Goal: Task Accomplishment & Management: Manage account settings

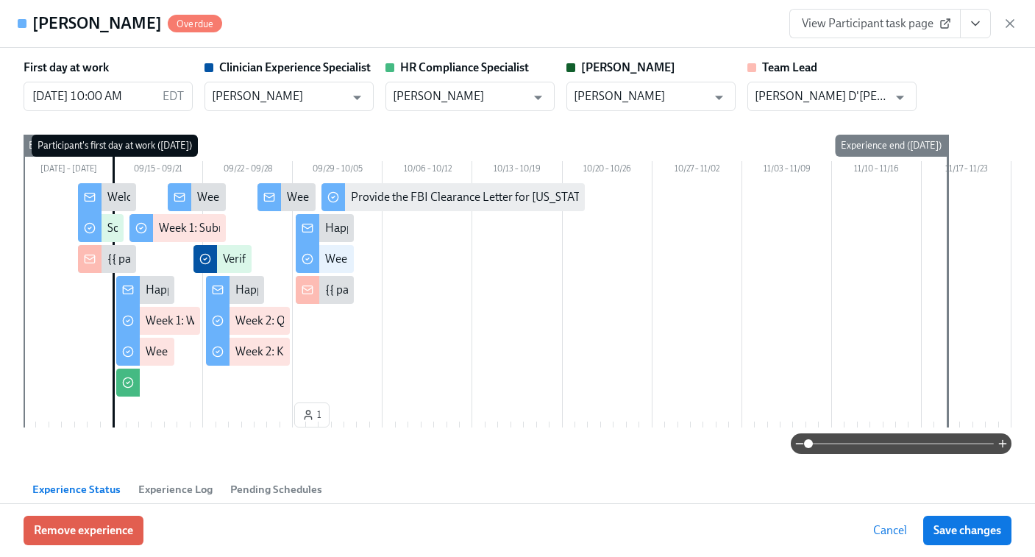
scroll to position [0, 6855]
click at [1013, 23] on icon "button" at bounding box center [1009, 23] width 15 height 15
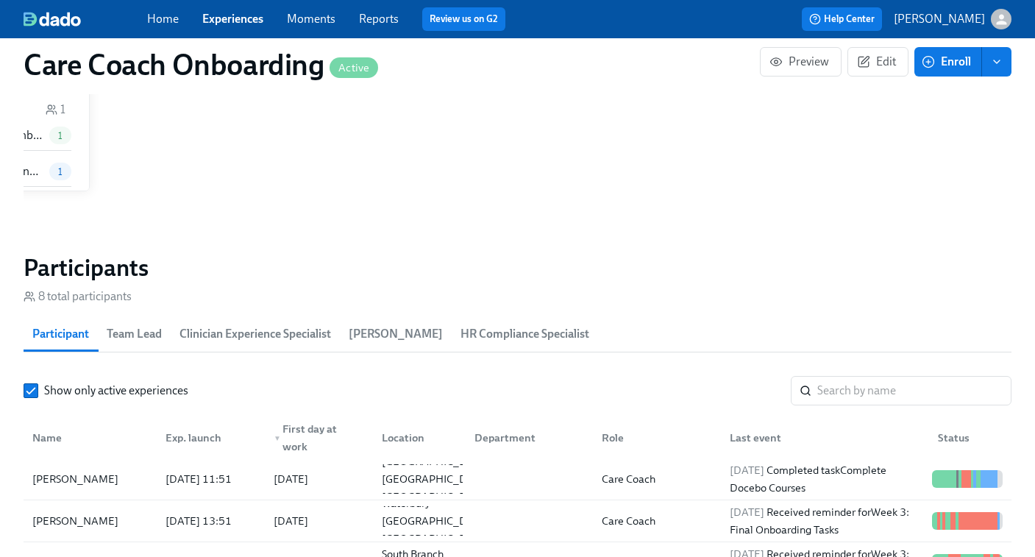
scroll to position [0, 6901]
click at [230, 8] on div "Home Experiences Moments Reports Review us on G2" at bounding box center [363, 19] width 432 height 24
click at [233, 15] on link "Experiences" at bounding box center [232, 19] width 61 height 14
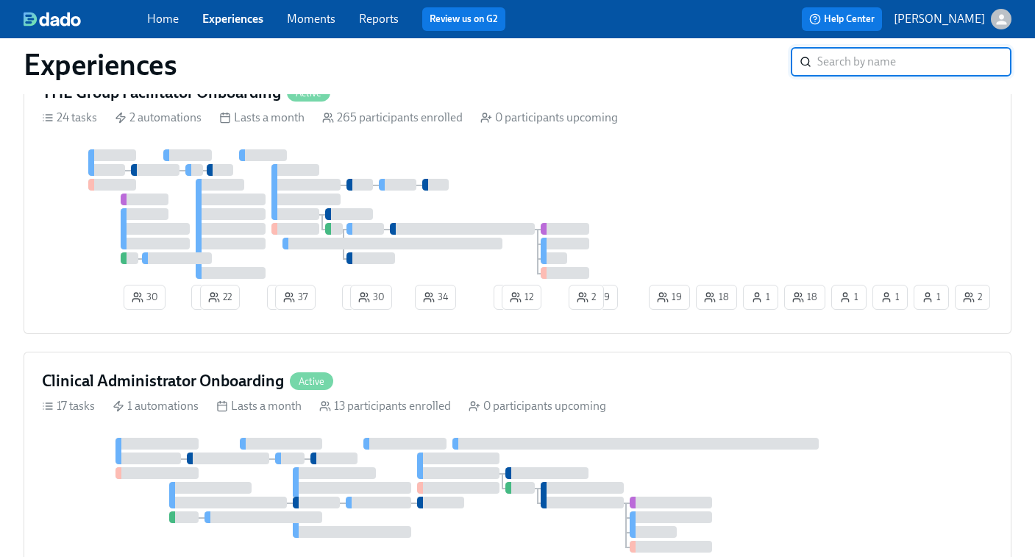
scroll to position [705, 0]
click at [713, 197] on div "30 4 22 2 37 1 30 34 1 12 18 1 18 1 1 19 1 29 2 2" at bounding box center [517, 232] width 951 height 166
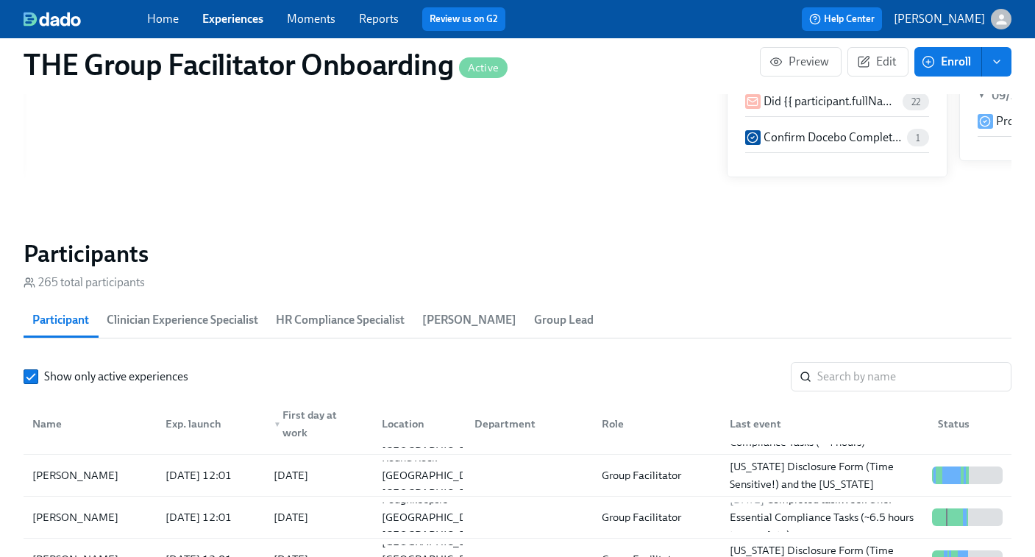
scroll to position [84, 0]
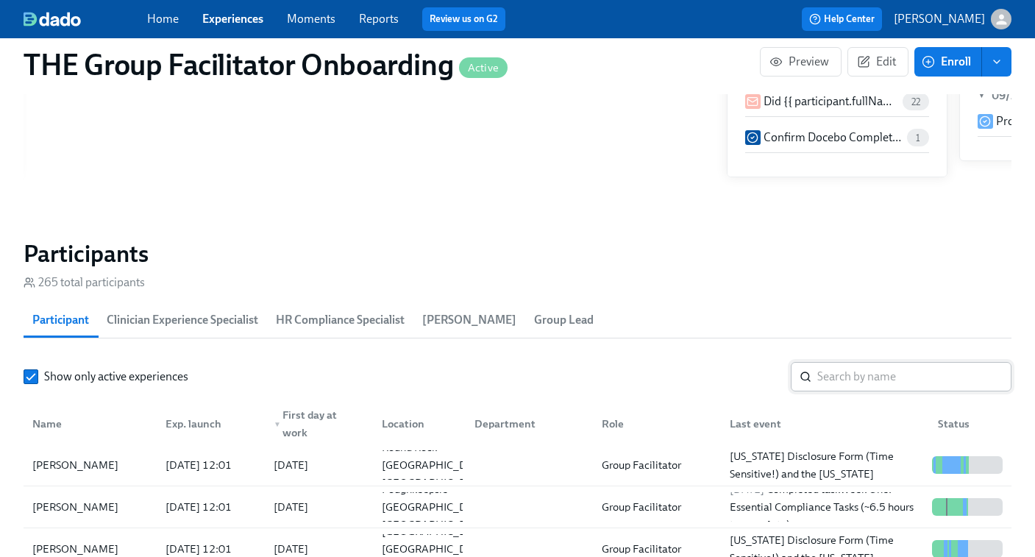
click at [832, 382] on input "search" at bounding box center [914, 376] width 194 height 29
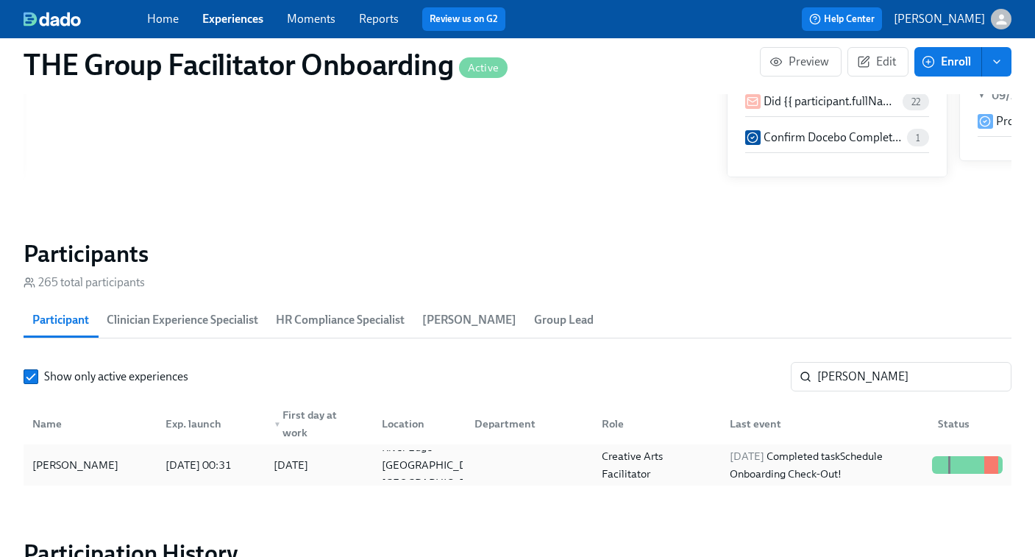
click at [867, 451] on div "2025/10/01 Completed task Schedule Onboarding Check-Out!" at bounding box center [825, 464] width 202 height 35
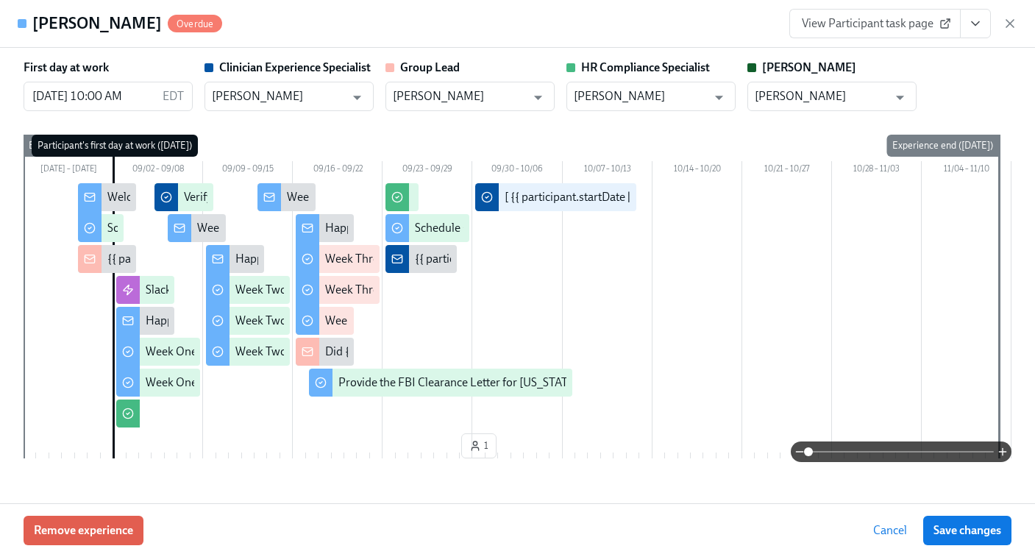
click at [865, 26] on span "View Participant task page" at bounding box center [875, 23] width 146 height 15
click at [1013, 24] on icon "button" at bounding box center [1009, 23] width 15 height 15
click at [1008, 15] on div "button" at bounding box center [1000, 19] width 21 height 21
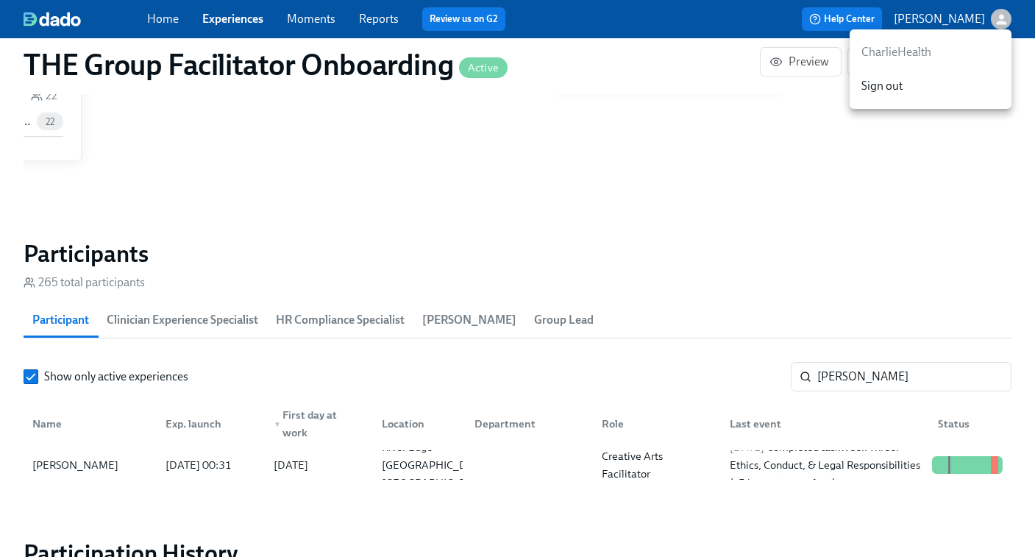
click at [849, 371] on div at bounding box center [517, 278] width 1035 height 557
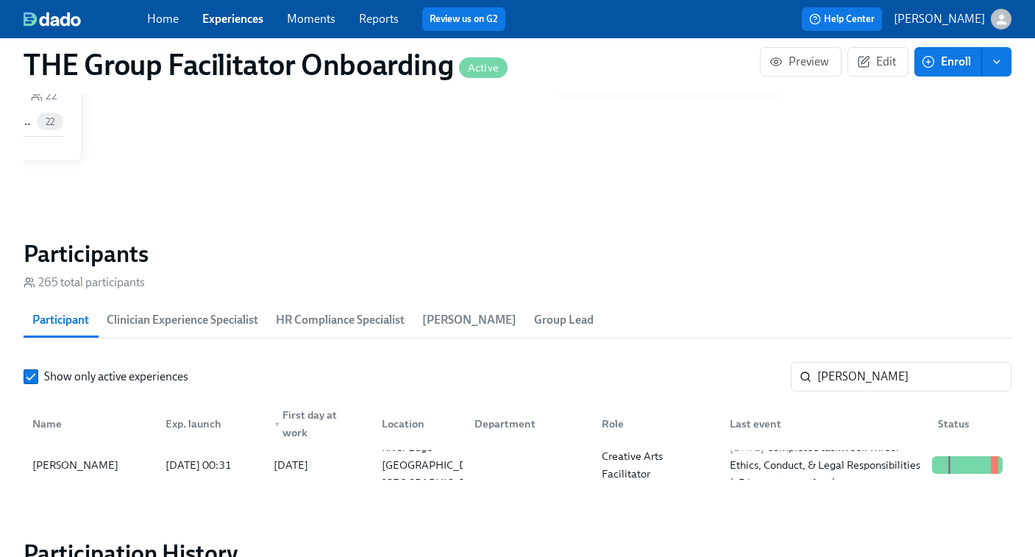
click at [849, 371] on input "cabrera" at bounding box center [914, 376] width 194 height 29
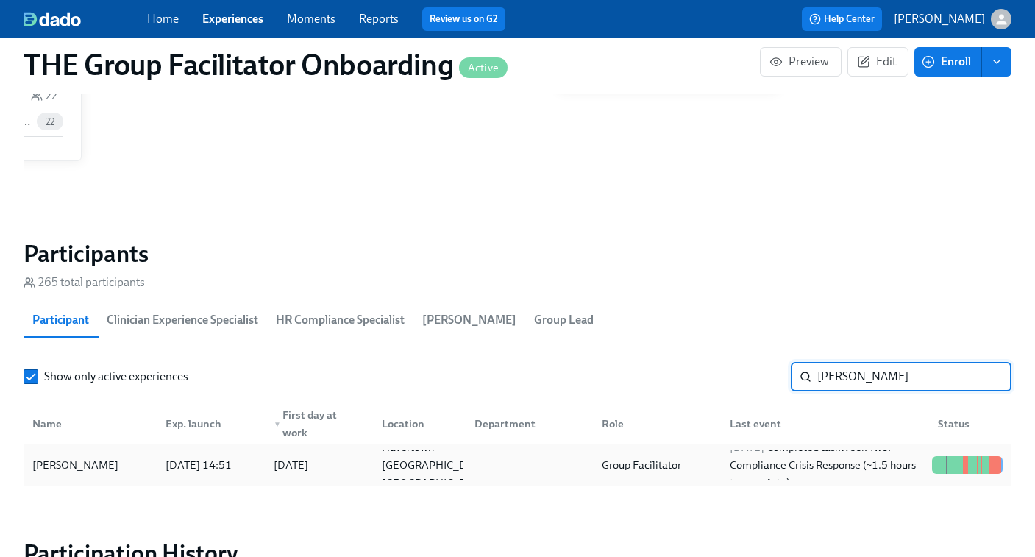
type input "marano"
click at [682, 457] on div "Group Facilitator" at bounding box center [641, 465] width 91 height 18
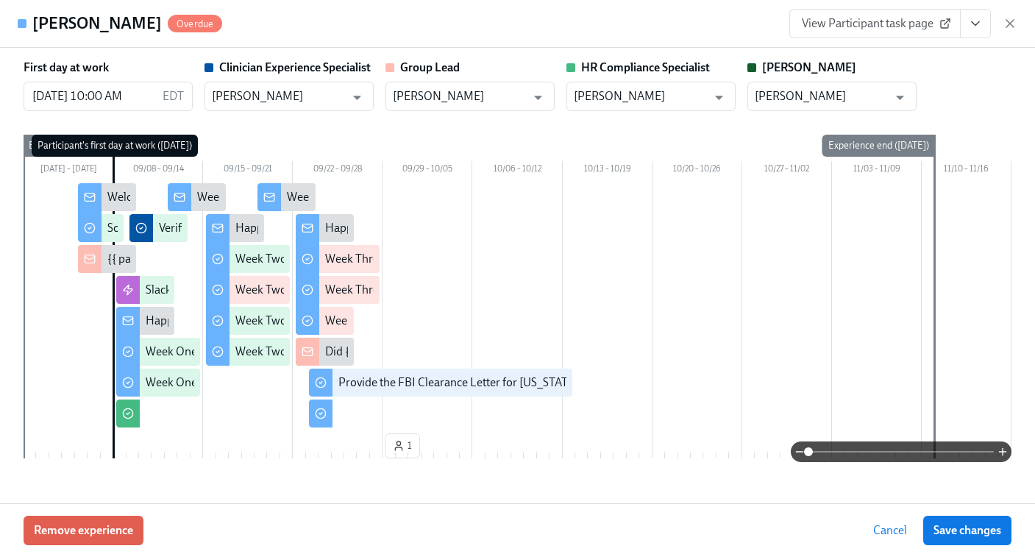
click at [895, 15] on link "View Participant task page" at bounding box center [874, 23] width 171 height 29
click at [1006, 21] on icon "button" at bounding box center [1009, 23] width 15 height 15
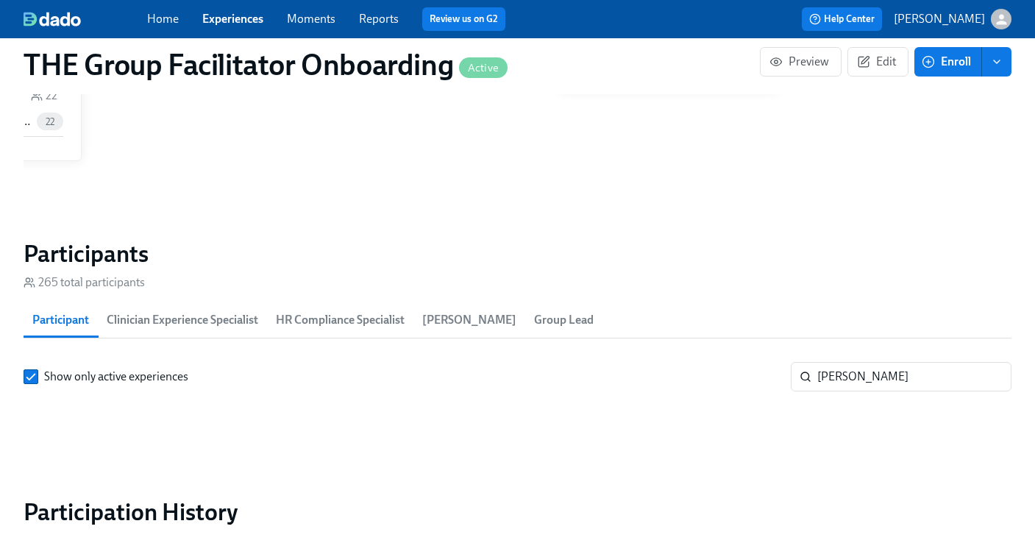
click at [640, 177] on div "Friday June 27 ▼ 06/30 Cohort 2 Welcome To The Charlie Health Team! 2 Software …" at bounding box center [518, 8] width 988 height 368
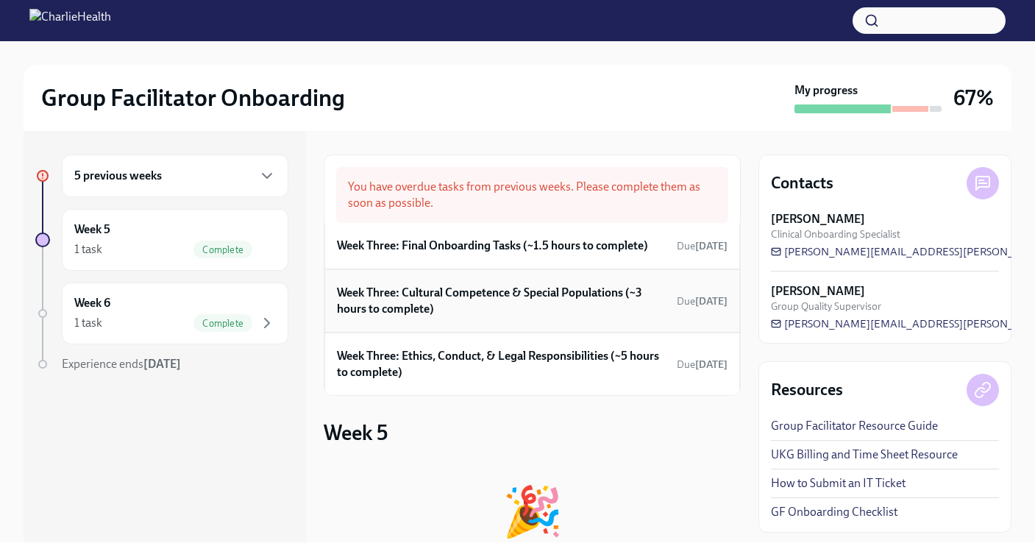
click at [489, 295] on h6 "Week Three: Cultural Competence & Special Populations (~3 hours to complete)" at bounding box center [504, 301] width 334 height 32
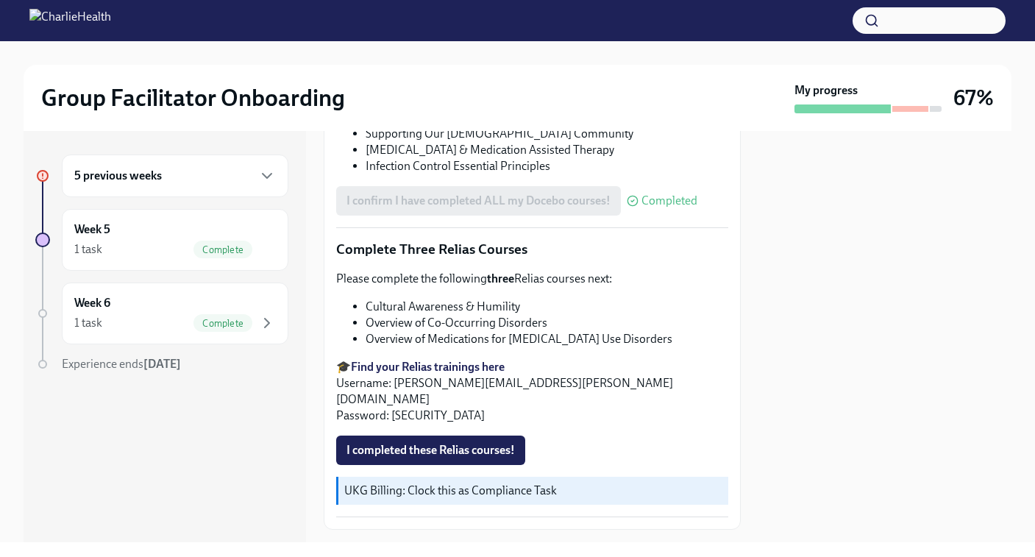
scroll to position [1211, 0]
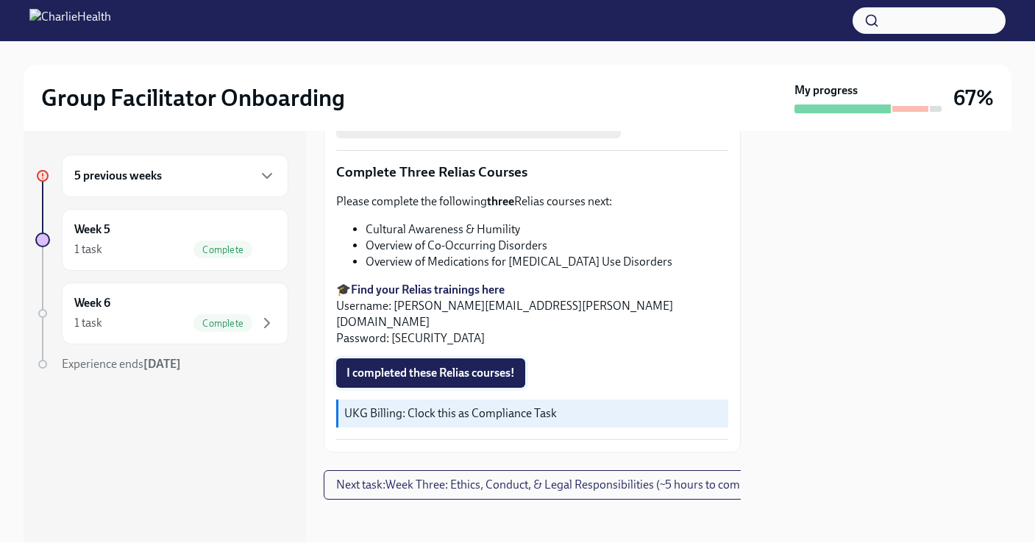
click at [435, 371] on span "I completed these Relias courses!" at bounding box center [430, 372] width 168 height 15
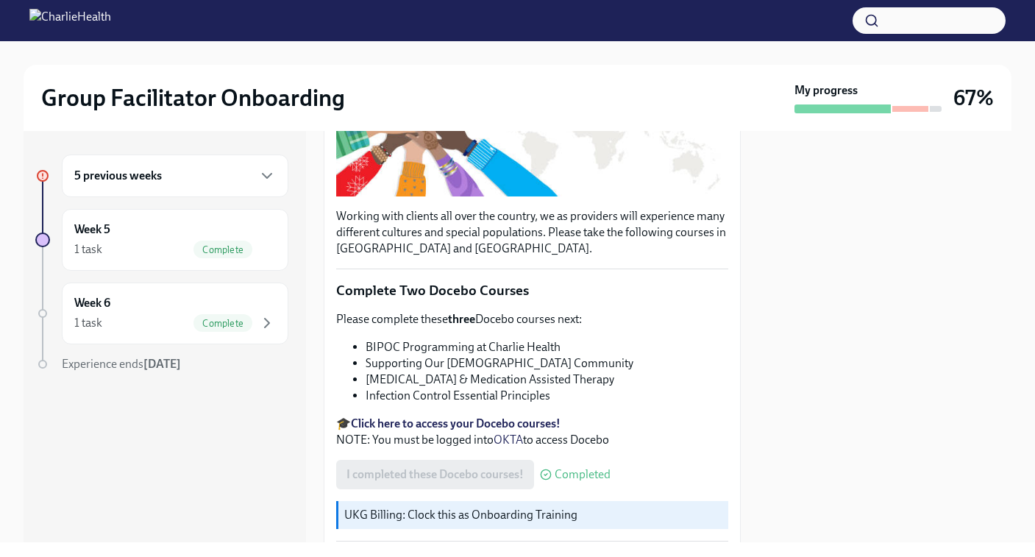
scroll to position [0, 0]
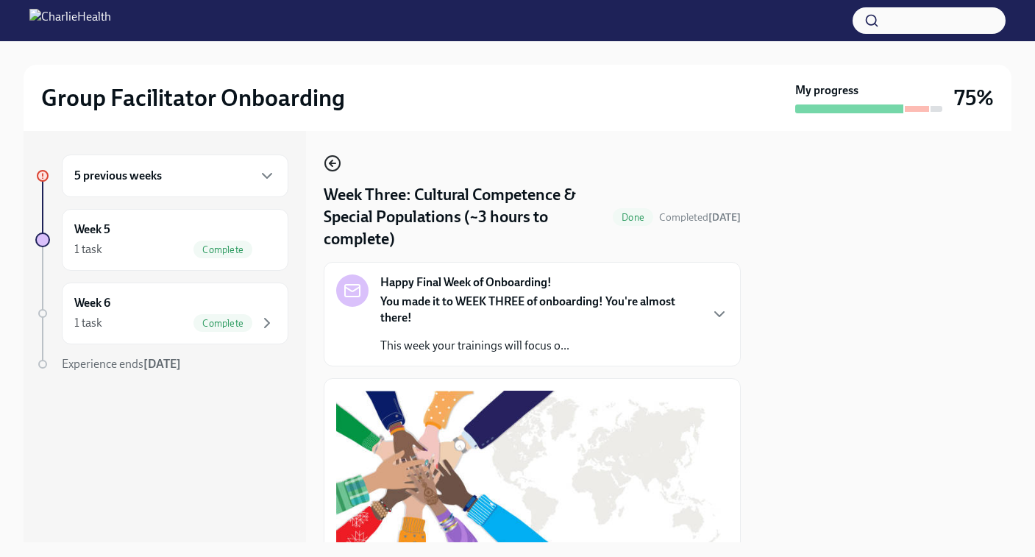
click at [332, 161] on icon "button" at bounding box center [330, 163] width 3 height 6
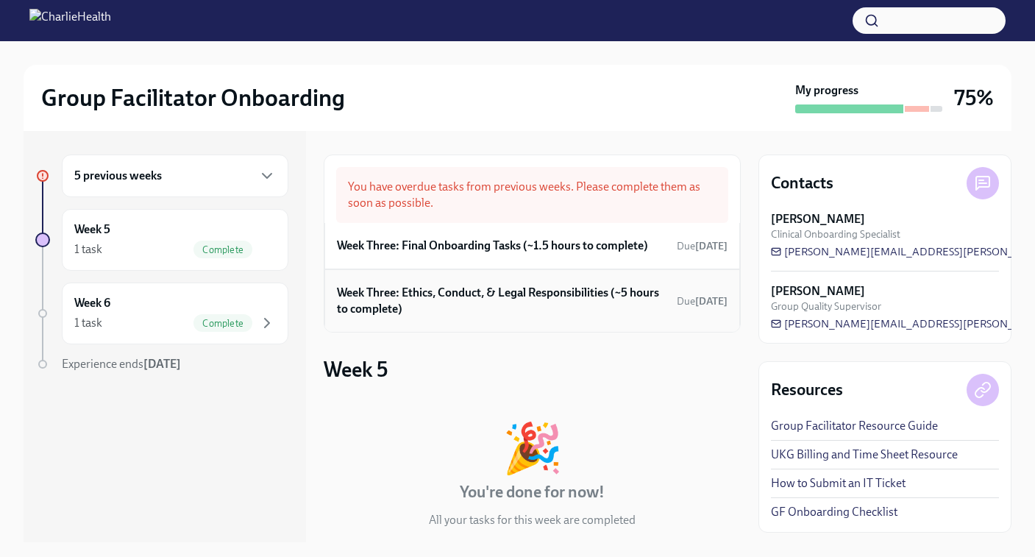
click at [518, 299] on h6 "Week Three: Ethics, Conduct, & Legal Responsibilities (~5 hours to complete)" at bounding box center [504, 301] width 334 height 32
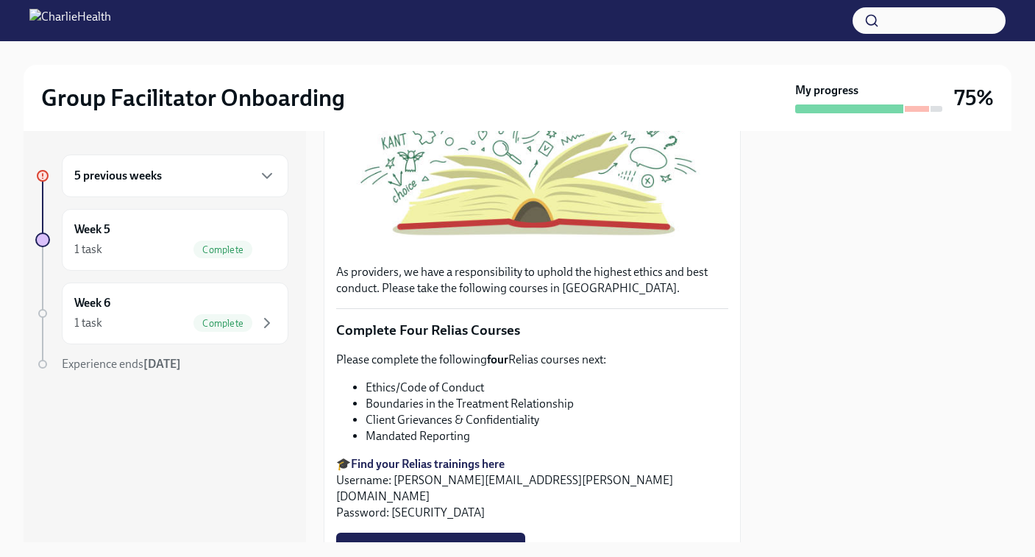
scroll to position [529, 0]
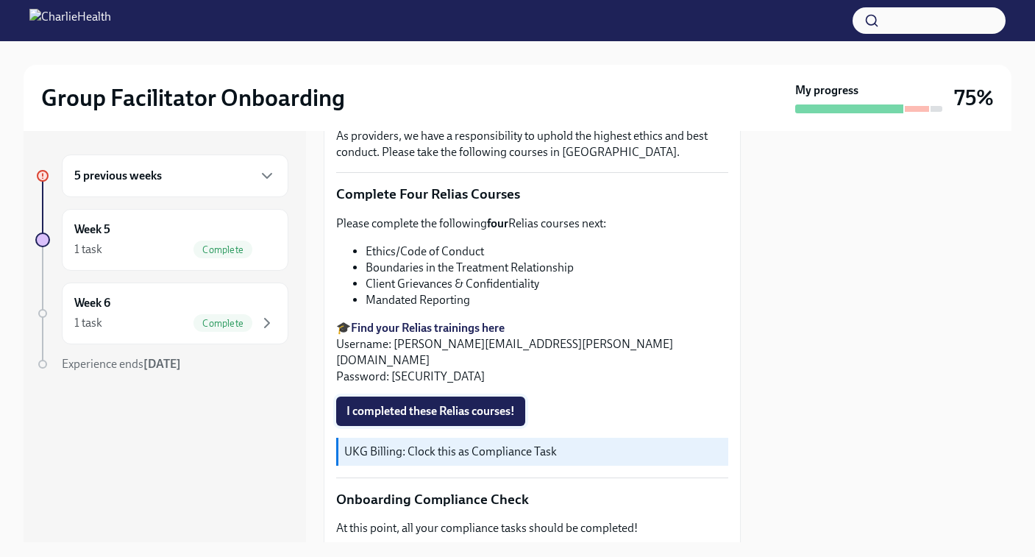
click at [445, 404] on span "I completed these Relias courses!" at bounding box center [430, 411] width 168 height 15
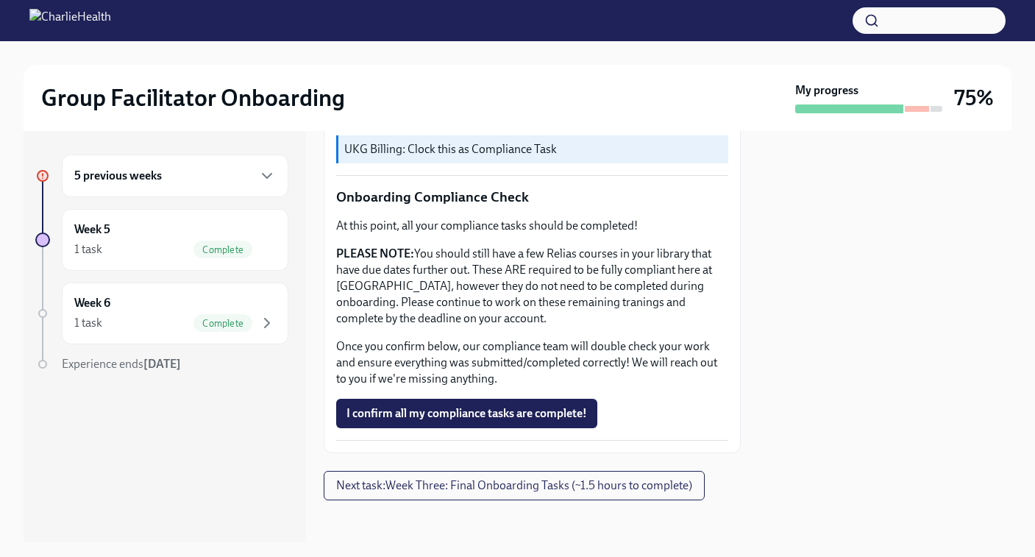
scroll to position [833, 0]
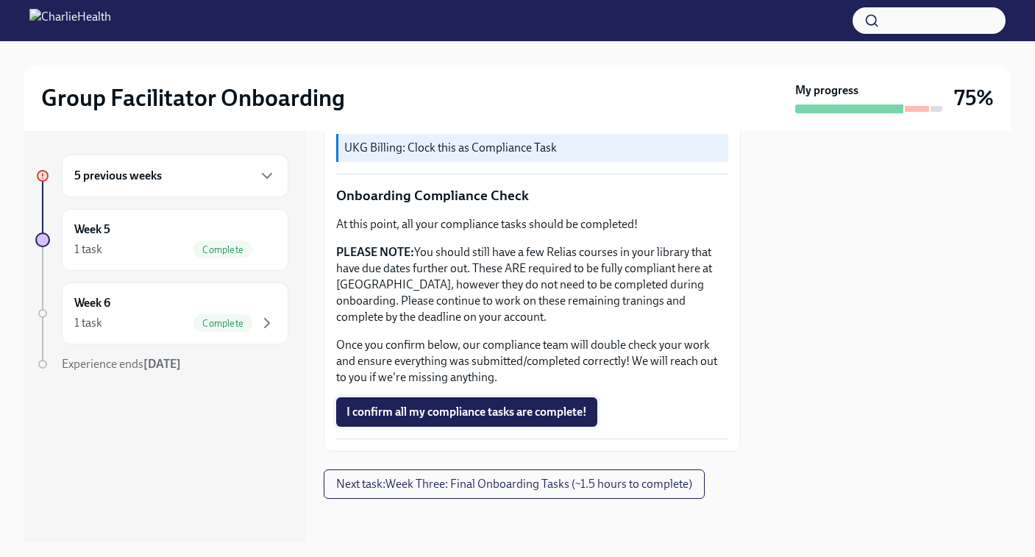
click at [438, 410] on span "I confirm all my compliance tasks are complete!" at bounding box center [466, 411] width 240 height 15
click at [424, 412] on span "I confirm all my compliance tasks are complete!" at bounding box center [466, 411] width 240 height 15
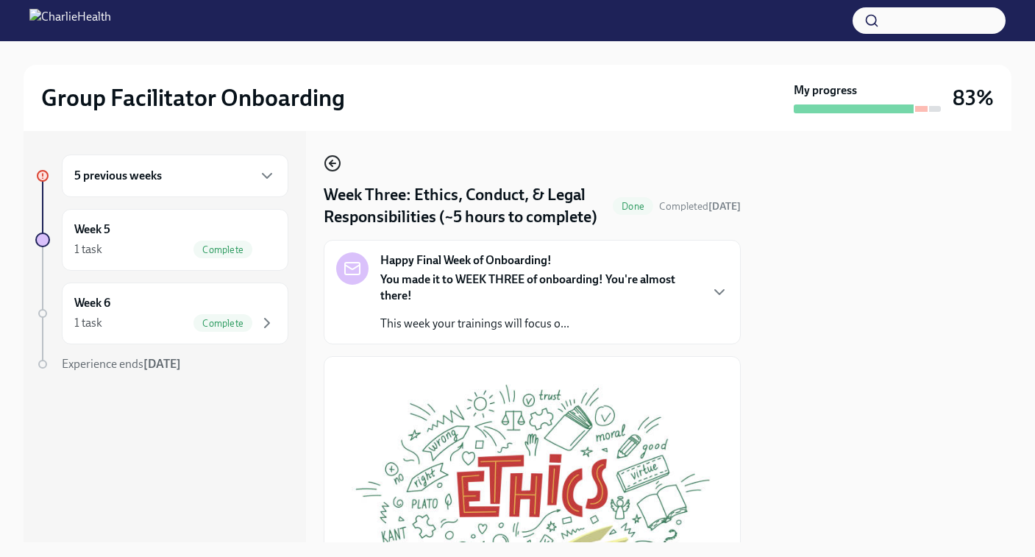
click at [329, 168] on icon "button" at bounding box center [333, 163] width 18 height 18
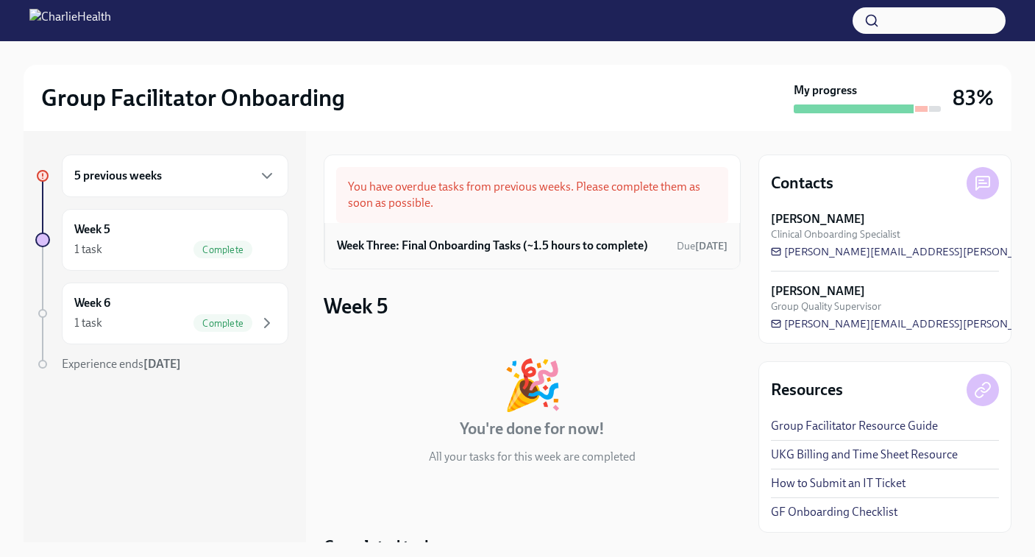
click at [428, 249] on h6 "Week Three: Final Onboarding Tasks (~1.5 hours to complete)" at bounding box center [492, 246] width 311 height 16
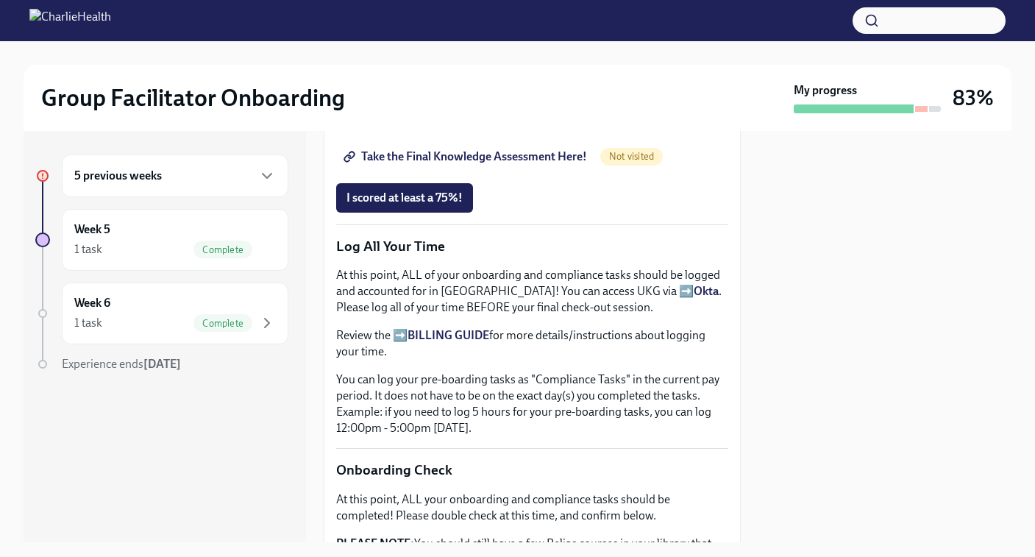
scroll to position [993, 0]
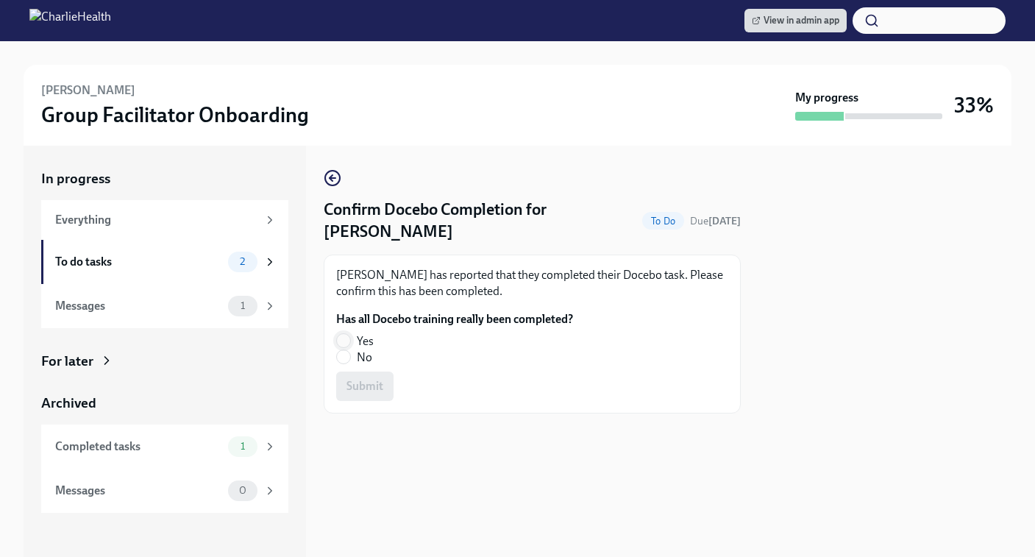
click at [346, 338] on input "Yes" at bounding box center [343, 340] width 13 height 13
radio input "true"
click at [360, 387] on span "Submit" at bounding box center [364, 386] width 37 height 15
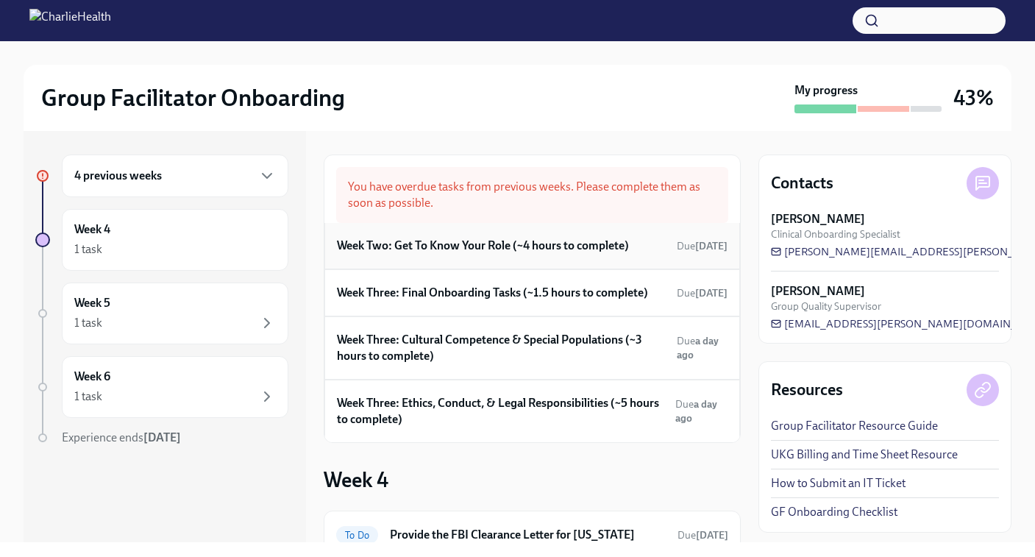
click at [474, 249] on h6 "Week Two: Get To Know Your Role (~4 hours to complete)" at bounding box center [483, 246] width 292 height 16
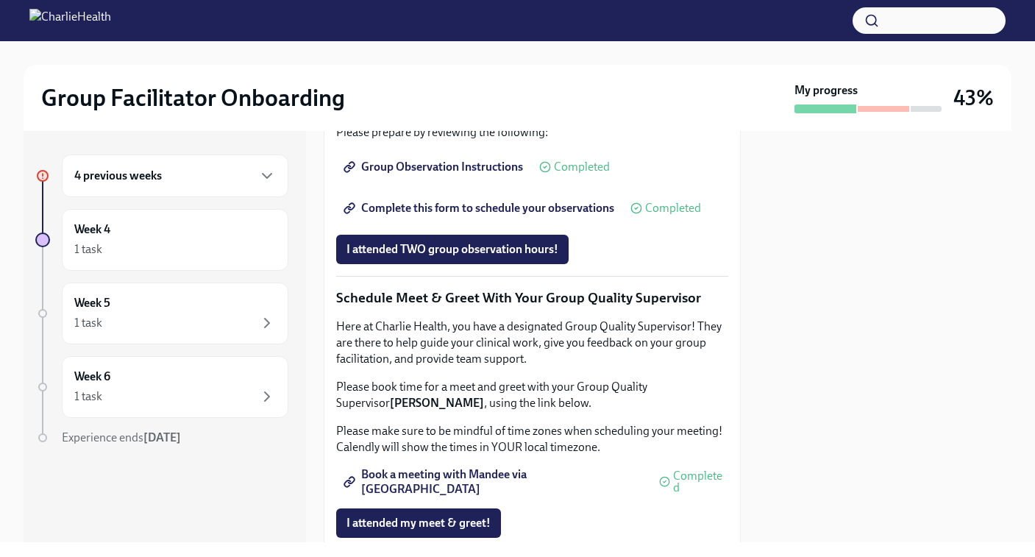
scroll to position [1075, 0]
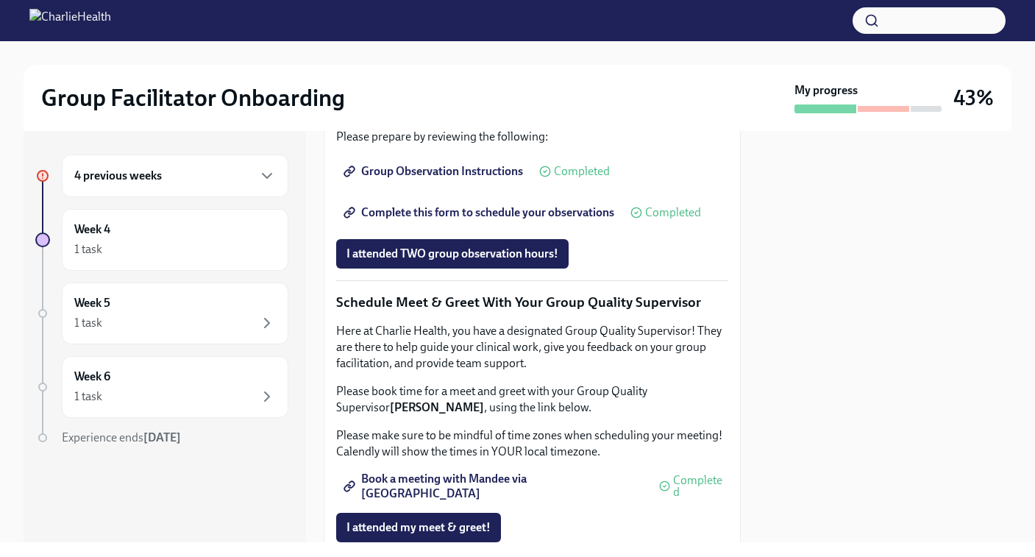
drag, startPoint x: 335, startPoint y: 163, endPoint x: 609, endPoint y: 165, distance: 273.6
copy p "Schedule & Attend Group Observation"
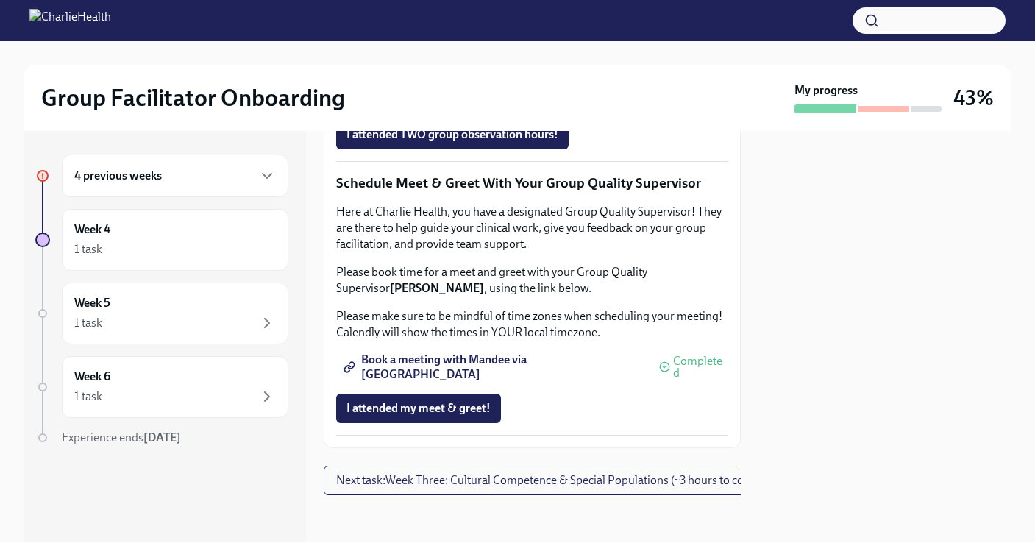
scroll to position [1468, 0]
click at [339, 193] on p "Schedule Meet & Greet With Your Group Quality Supervisor" at bounding box center [532, 183] width 392 height 19
drag, startPoint x: 336, startPoint y: 201, endPoint x: 507, endPoint y: 203, distance: 171.3
click at [507, 193] on p "Schedule Meet & Greet With Your Group Quality Supervisor" at bounding box center [532, 183] width 392 height 19
copy p "Schedule Meet & Greet With"
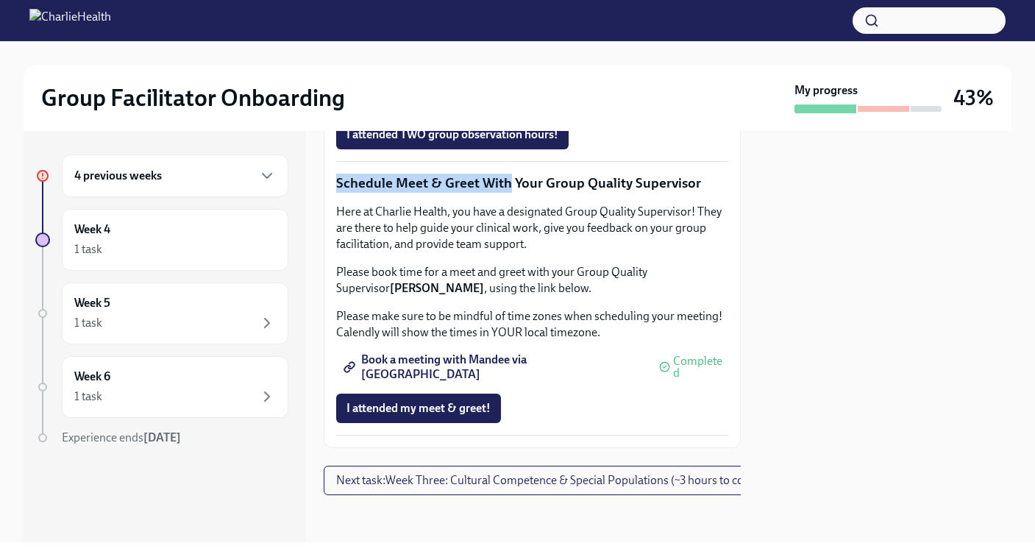
click at [478, 374] on span "Book a meeting with Mandee via Calendly" at bounding box center [494, 367] width 296 height 15
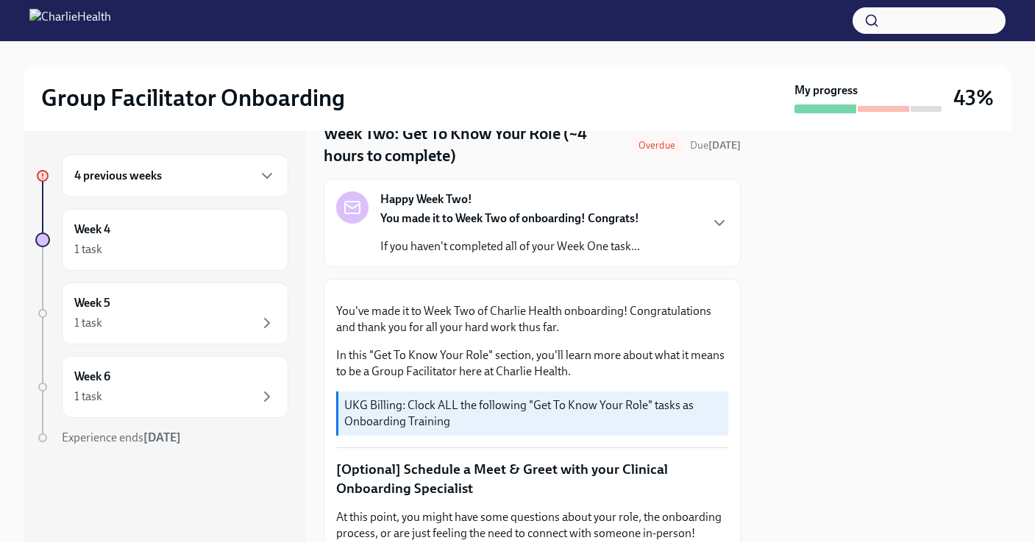
scroll to position [0, 0]
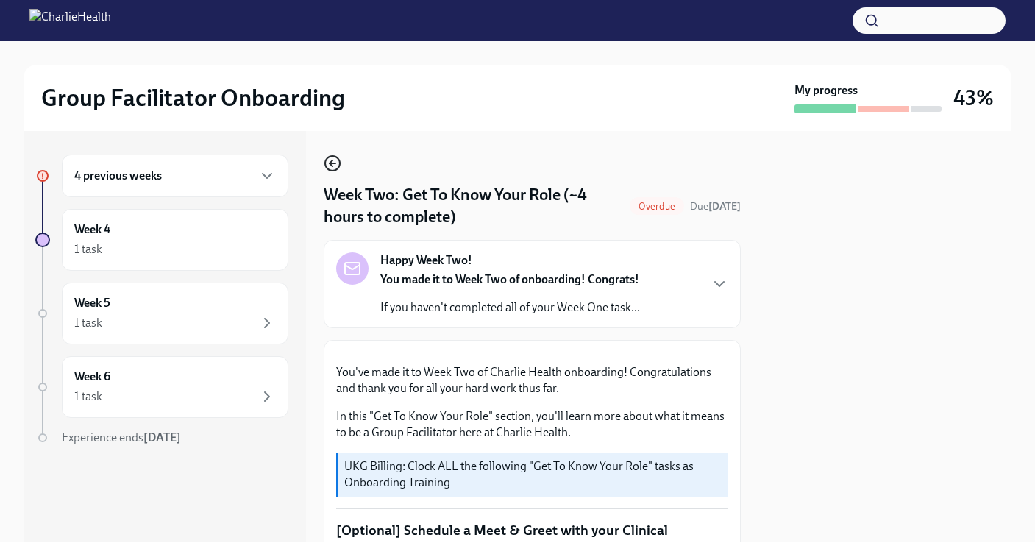
click at [329, 165] on icon "button" at bounding box center [330, 163] width 3 height 6
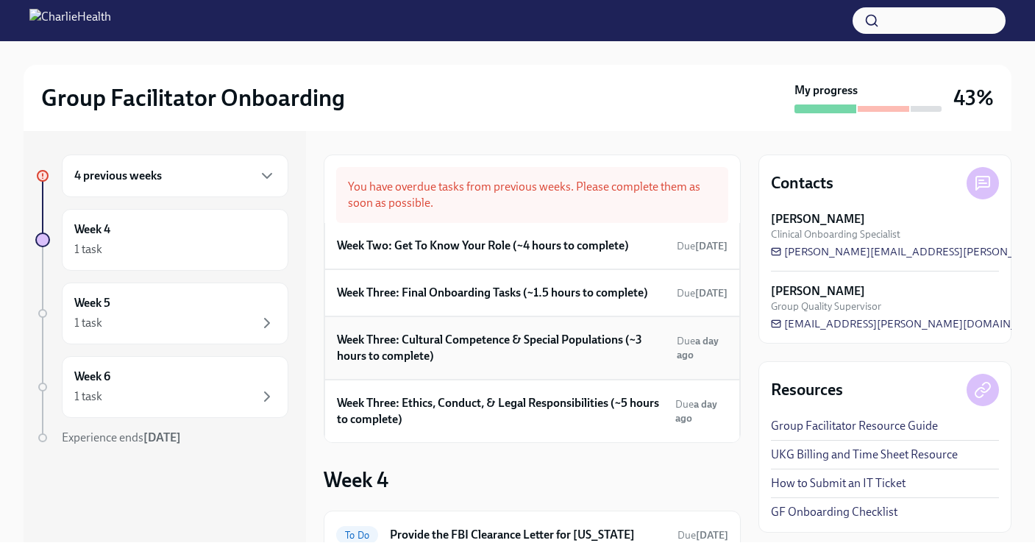
click at [496, 344] on h6 "Week Three: Cultural Competence & Special Populations (~3 hours to complete)" at bounding box center [504, 348] width 334 height 32
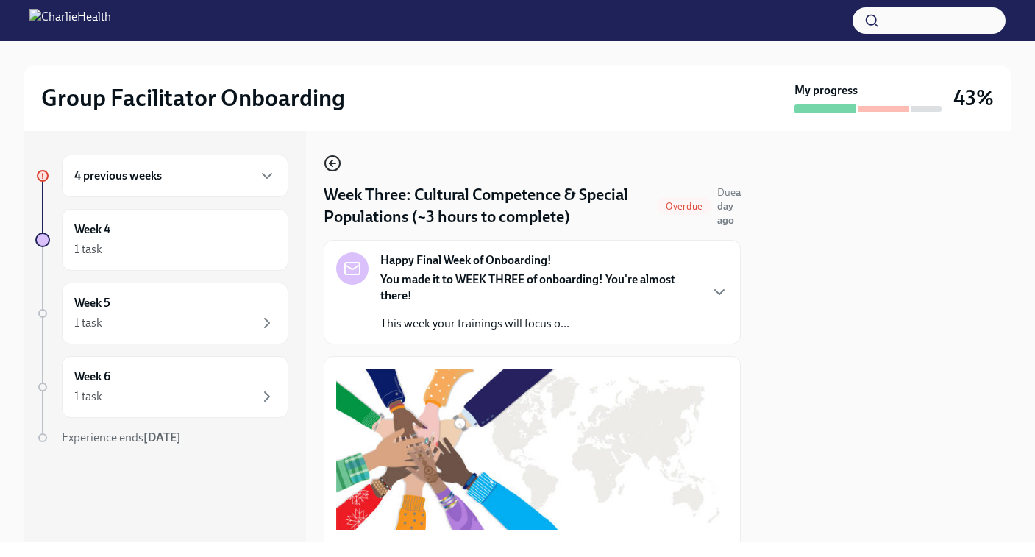
click at [333, 161] on icon "button" at bounding box center [333, 163] width 18 height 18
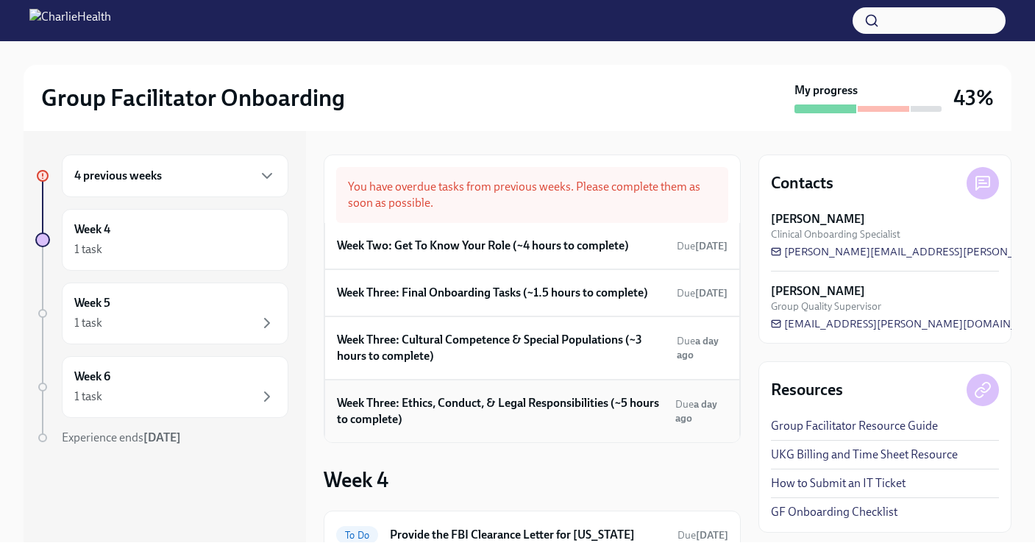
click at [471, 417] on h6 "Week Three: Ethics, Conduct, & Legal Responsibilities (~5 hours to complete)" at bounding box center [503, 411] width 332 height 32
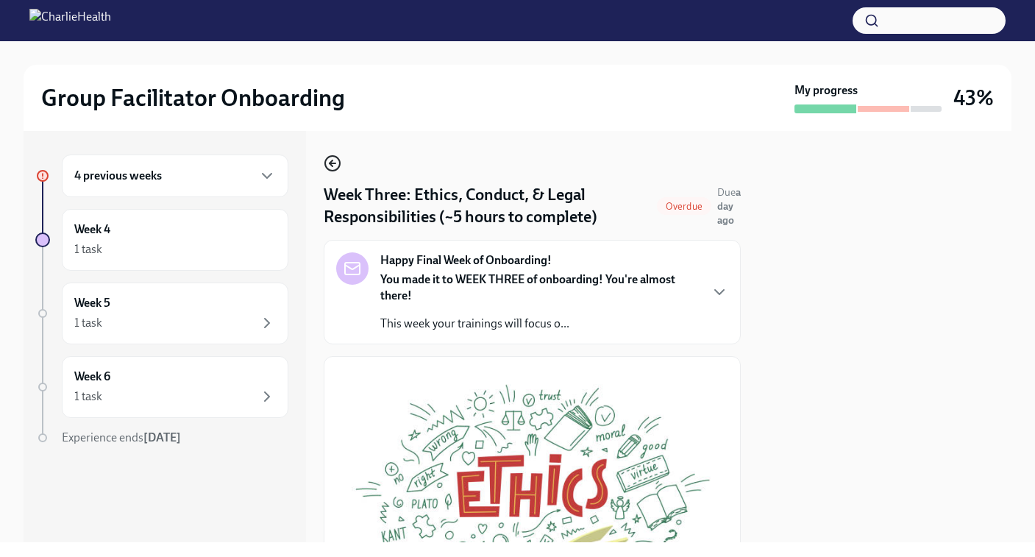
click at [334, 168] on icon "button" at bounding box center [333, 163] width 18 height 18
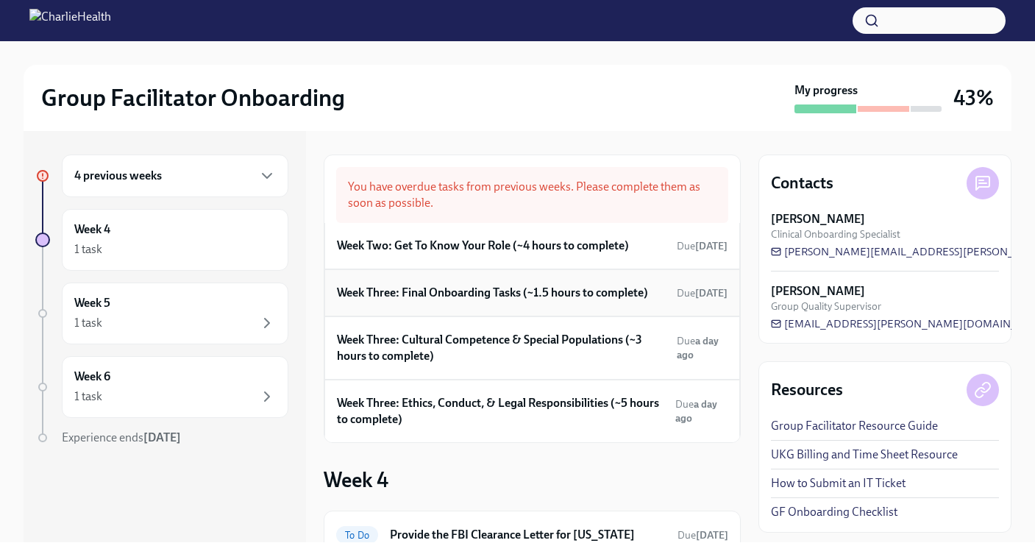
click at [486, 291] on h6 "Week Three: Final Onboarding Tasks (~1.5 hours to complete)" at bounding box center [492, 293] width 311 height 16
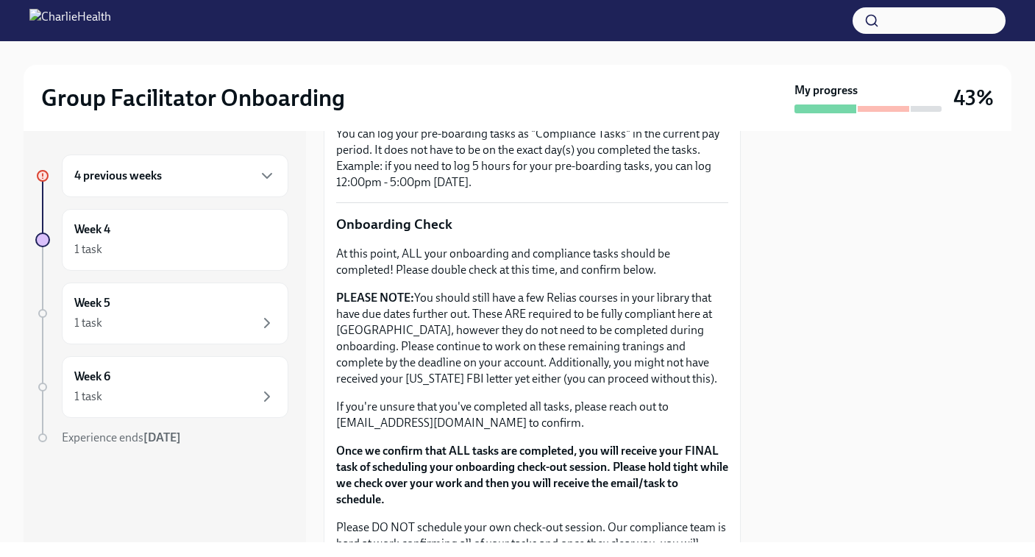
scroll to position [1310, 0]
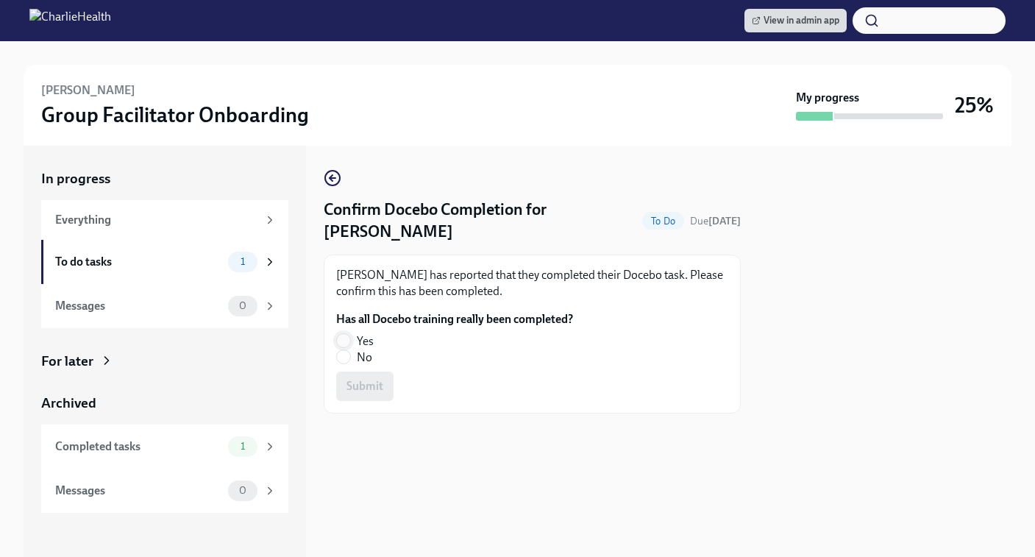
click at [345, 340] on input "Yes" at bounding box center [343, 340] width 13 height 13
radio input "true"
click at [357, 391] on span "Submit" at bounding box center [364, 386] width 37 height 15
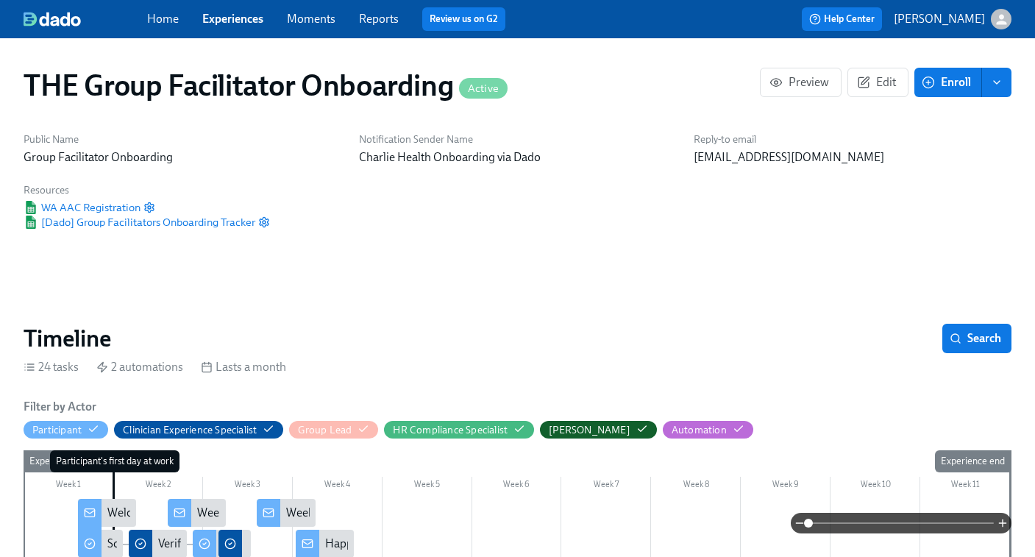
click at [899, 371] on div "24 tasks 2 automations Lasts a month" at bounding box center [518, 367] width 988 height 16
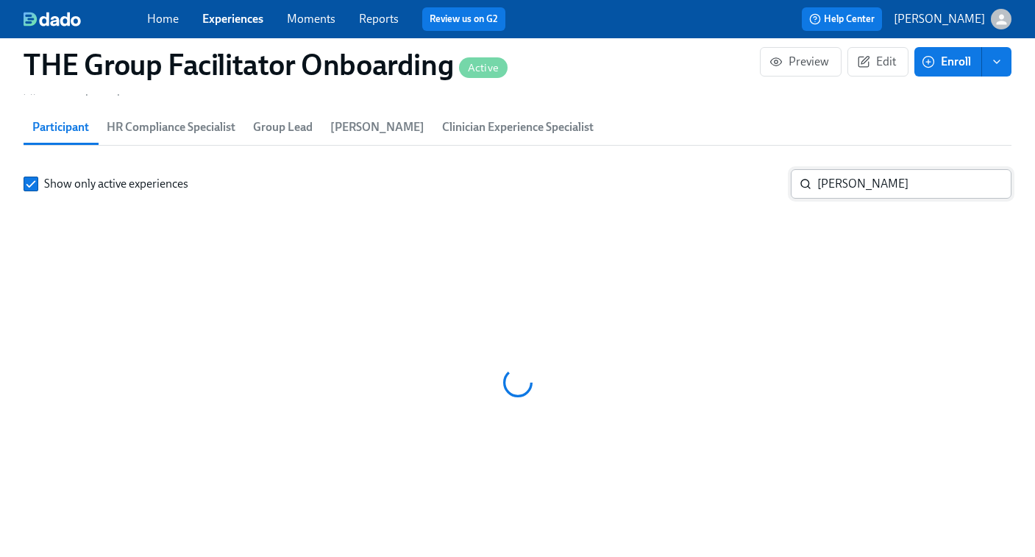
scroll to position [1243, 0]
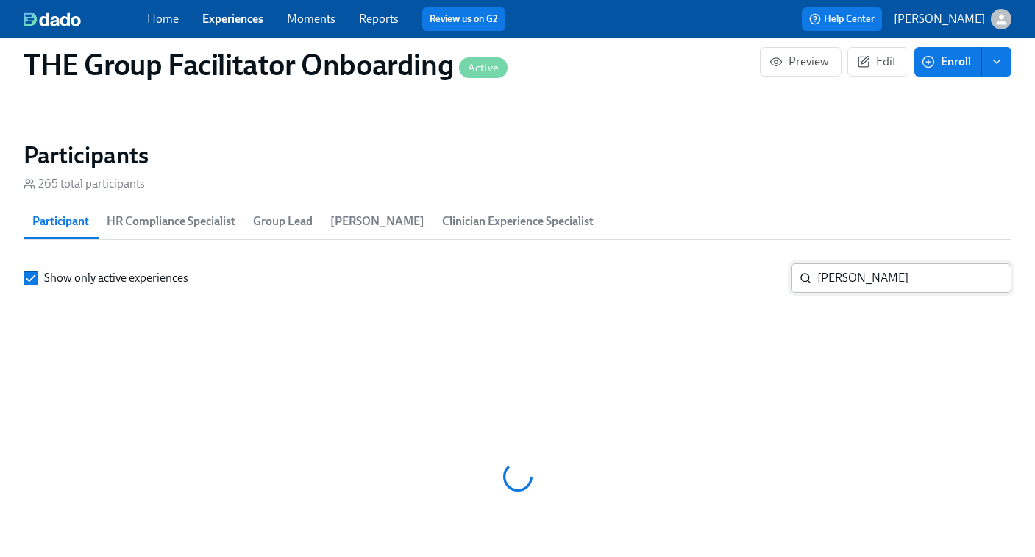
click at [864, 274] on input "marano" at bounding box center [914, 277] width 194 height 29
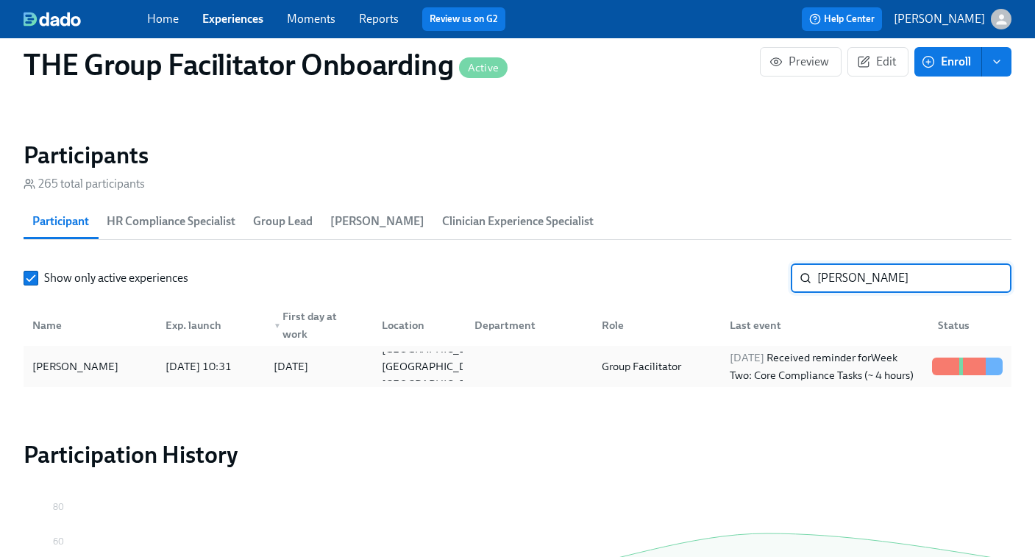
click at [789, 370] on div "2025/10/01 Received reminder for Week Two: Core Compliance Tasks (~ 4 hours)" at bounding box center [825, 366] width 202 height 35
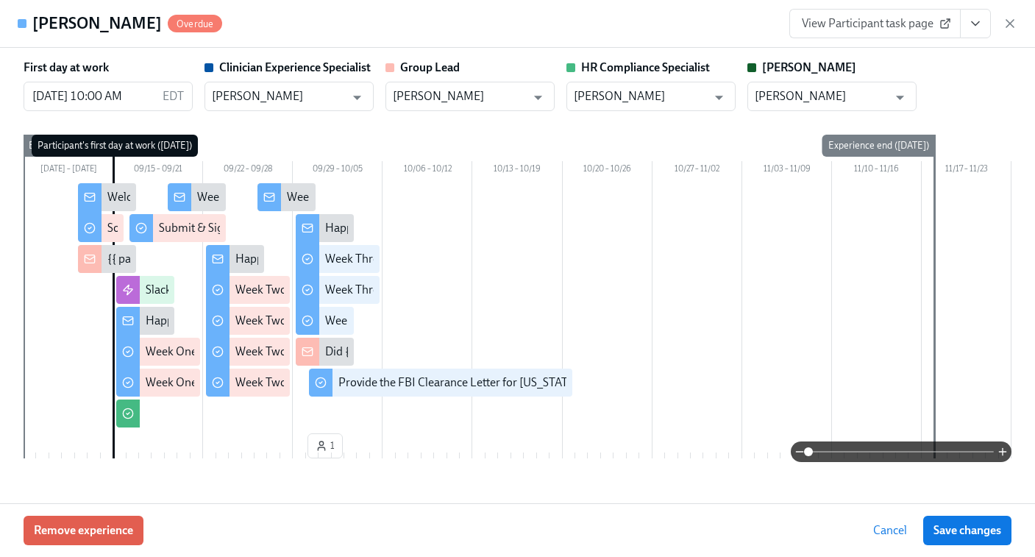
click at [885, 13] on link "View Participant task page" at bounding box center [874, 23] width 171 height 29
click at [1003, 29] on icon "button" at bounding box center [1009, 23] width 15 height 15
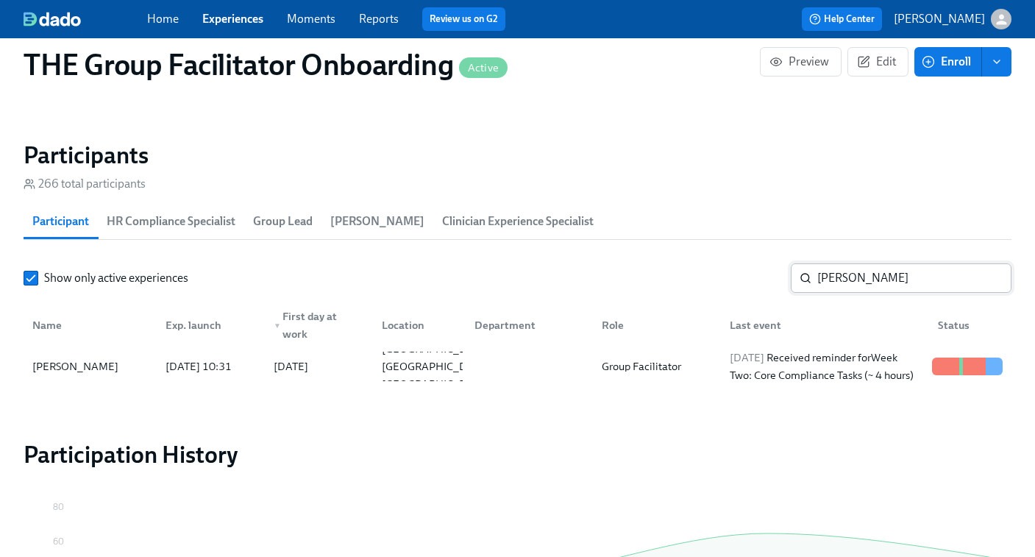
click at [860, 289] on input "shea" at bounding box center [914, 277] width 194 height 29
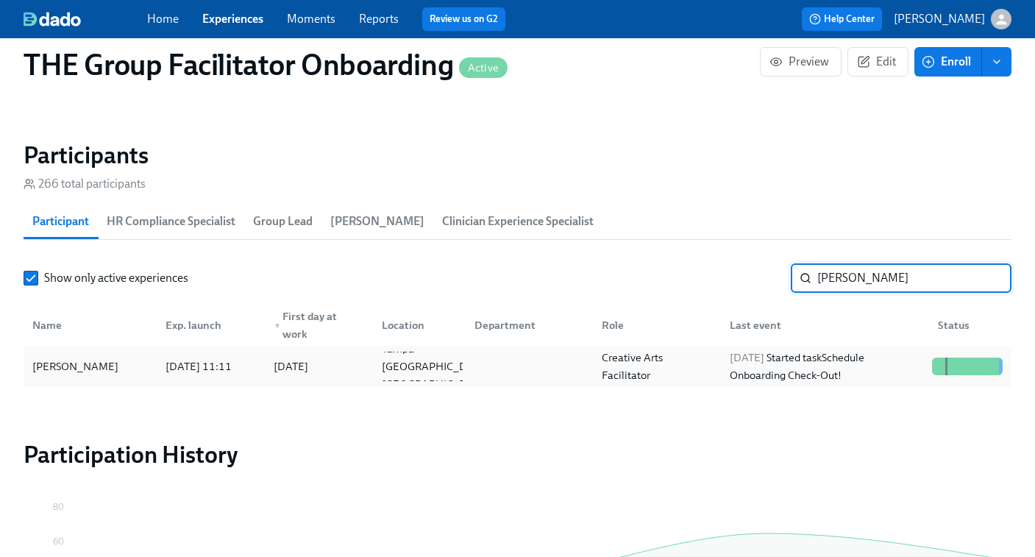
type input "hess"
click at [846, 370] on div "2025/10/01 Started task Schedule Onboarding Check-Out!" at bounding box center [825, 366] width 202 height 35
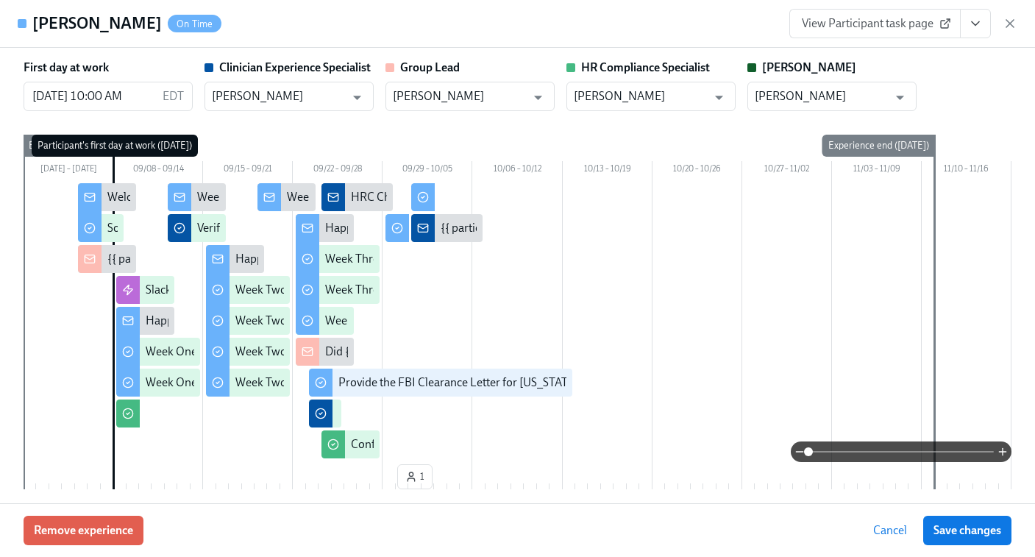
click at [929, 28] on span "View Participant task page" at bounding box center [875, 23] width 146 height 15
click at [1007, 25] on icon "button" at bounding box center [1009, 23] width 7 height 7
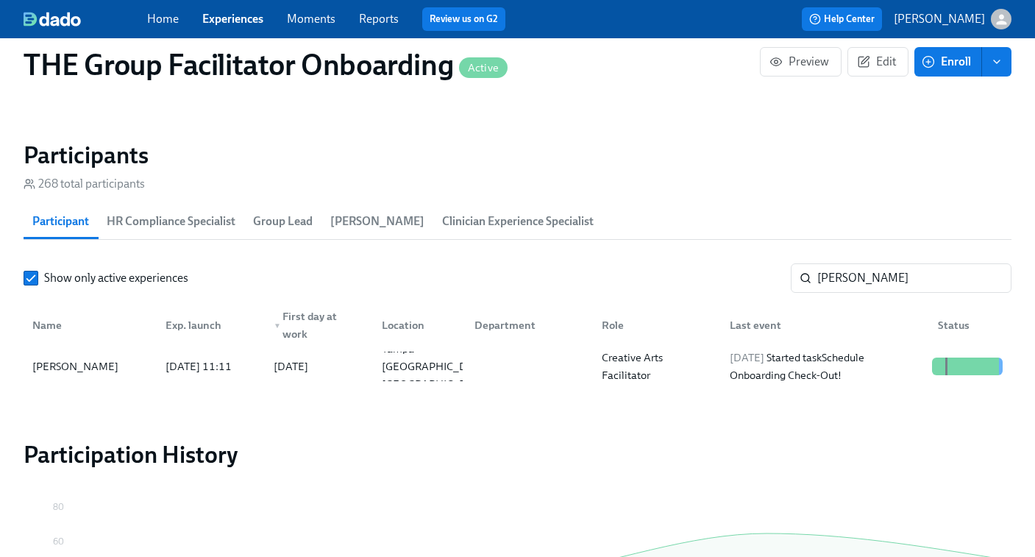
click at [227, 20] on link "Experiences" at bounding box center [232, 19] width 61 height 14
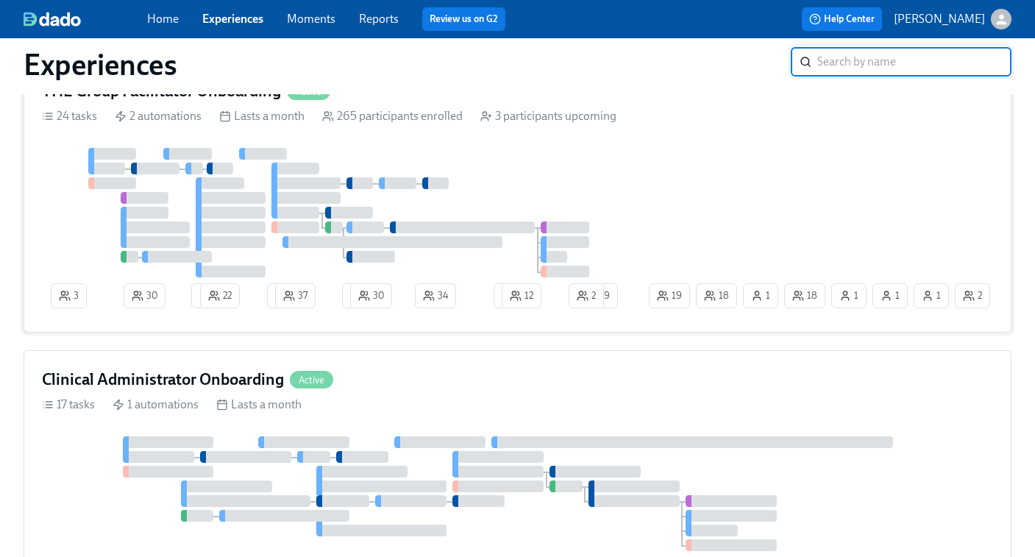
scroll to position [871, 0]
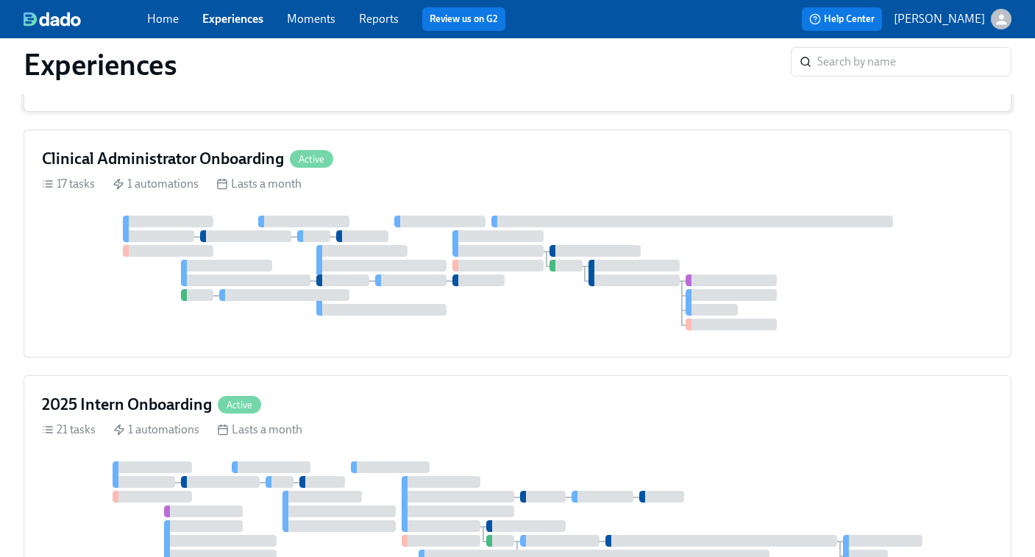
click at [320, 237] on div at bounding box center [313, 236] width 33 height 12
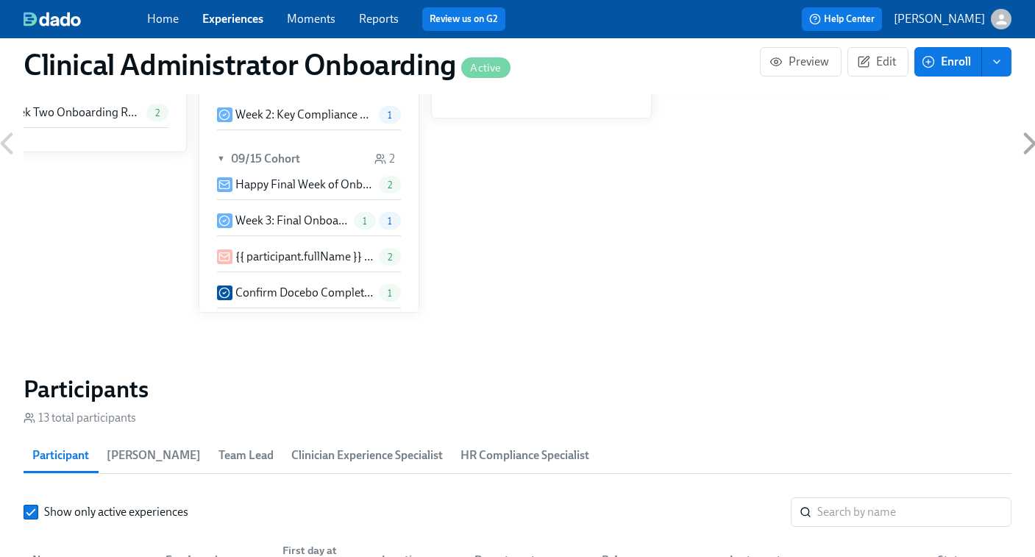
scroll to position [0, 10154]
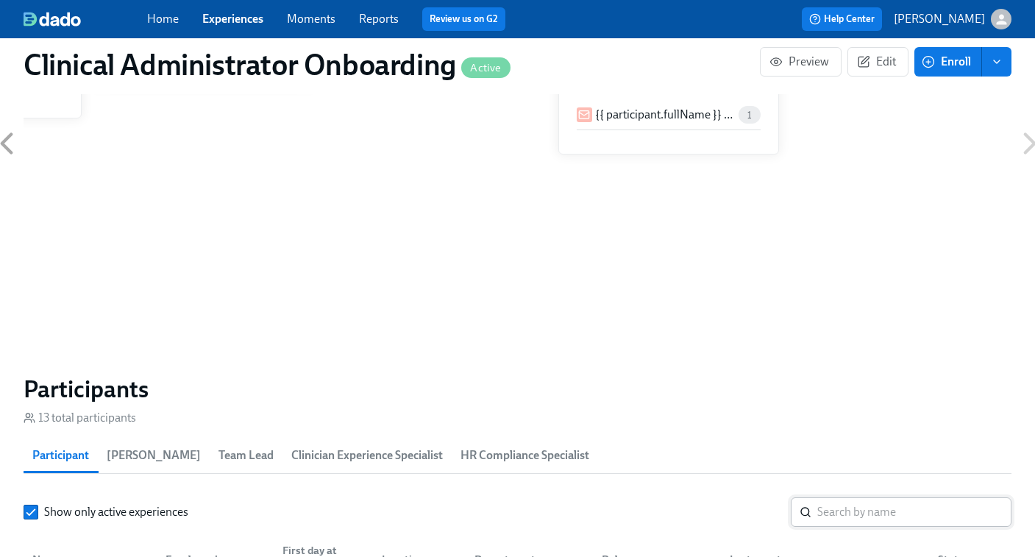
click at [849, 504] on input "search" at bounding box center [914, 511] width 194 height 29
paste input "I wanted to check in with you regarding your onboarding! Based on your Dado che…"
type input "I wanted to check in with you regarding your onboarding! Based on your Dado che…"
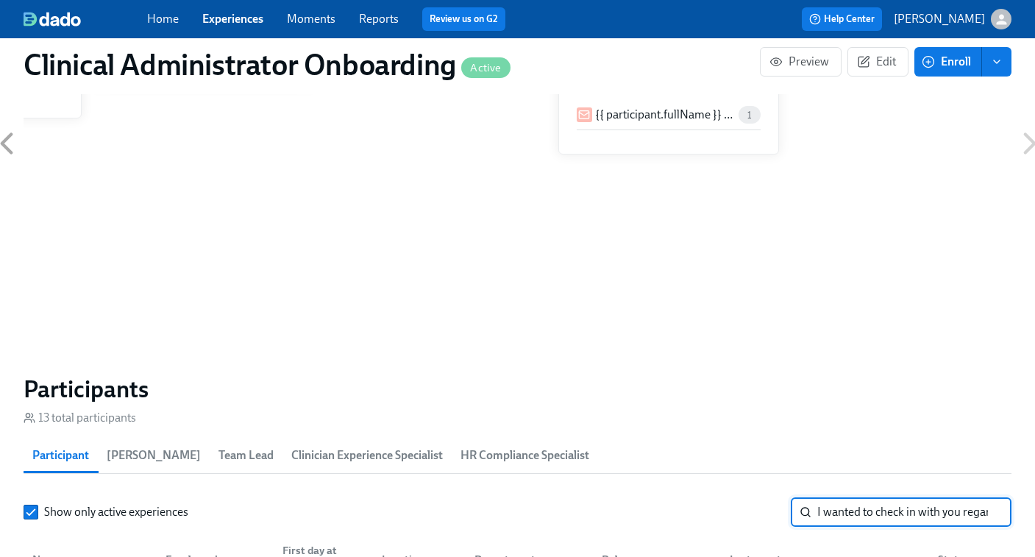
scroll to position [0, 1432]
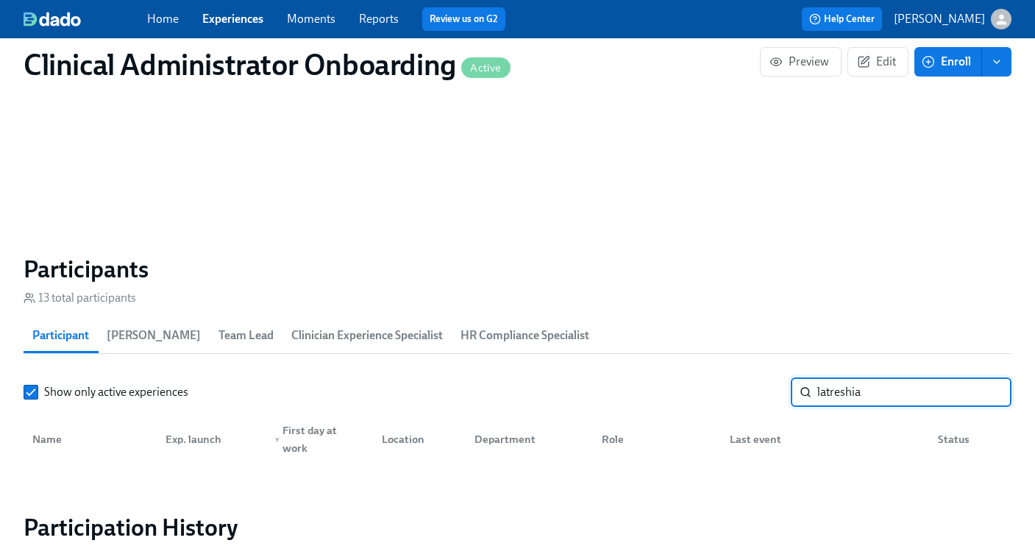
scroll to position [1063, 0]
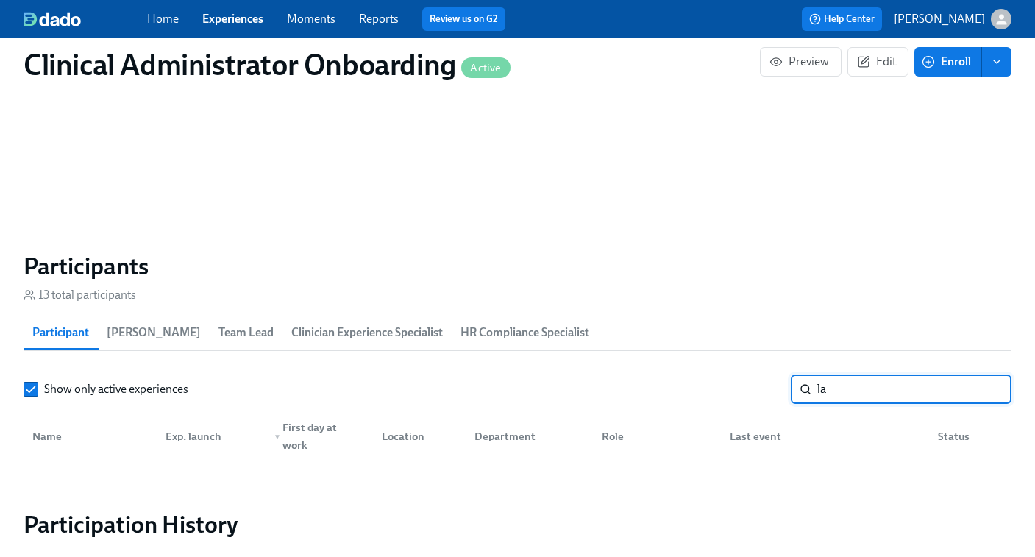
type input "l"
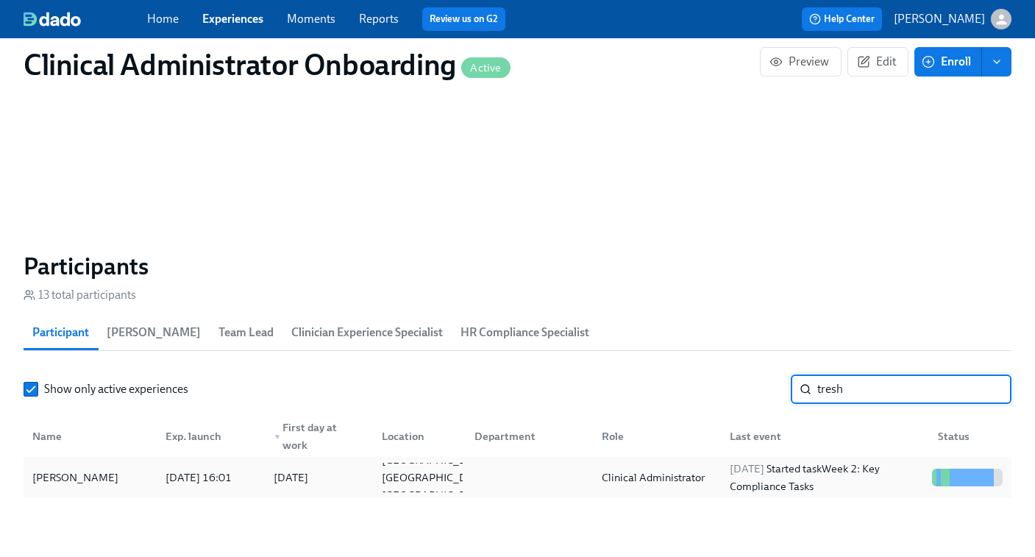
type input "tresh"
click at [843, 473] on div "2025/09/29 Started task Week 2: Key Compliance Tasks" at bounding box center [825, 477] width 202 height 35
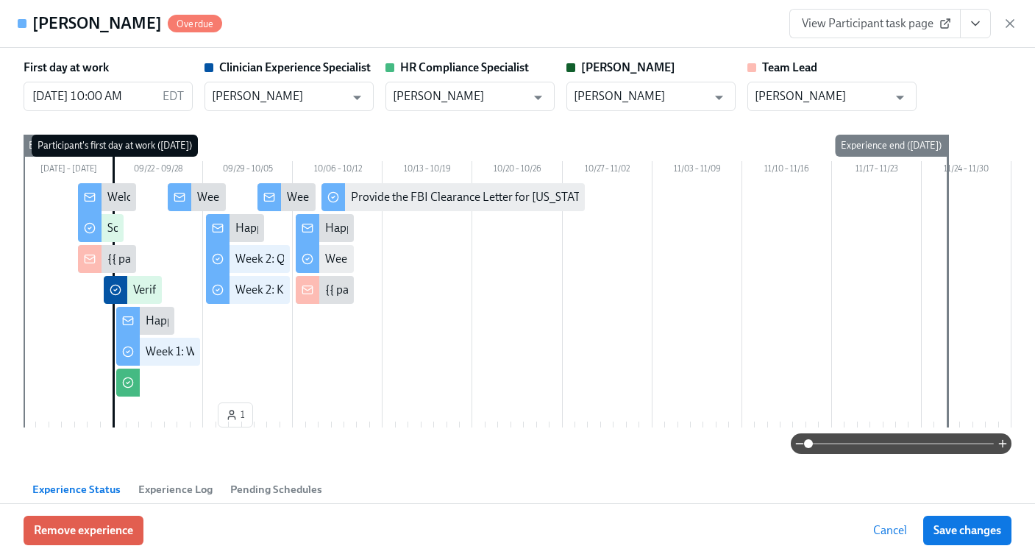
click at [865, 26] on span "View Participant task page" at bounding box center [875, 23] width 146 height 15
click at [1010, 23] on icon "button" at bounding box center [1009, 23] width 7 height 7
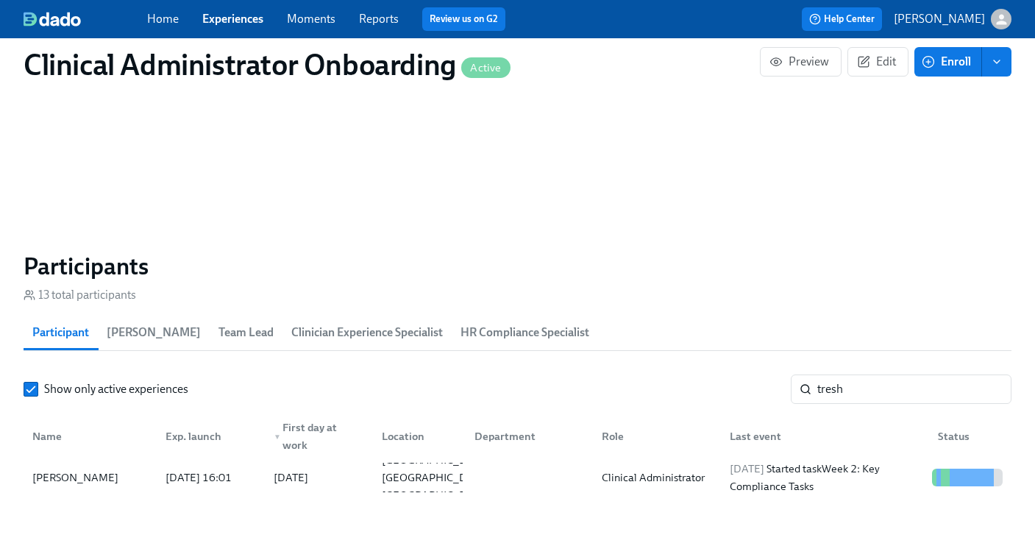
click at [223, 20] on link "Experiences" at bounding box center [232, 19] width 61 height 14
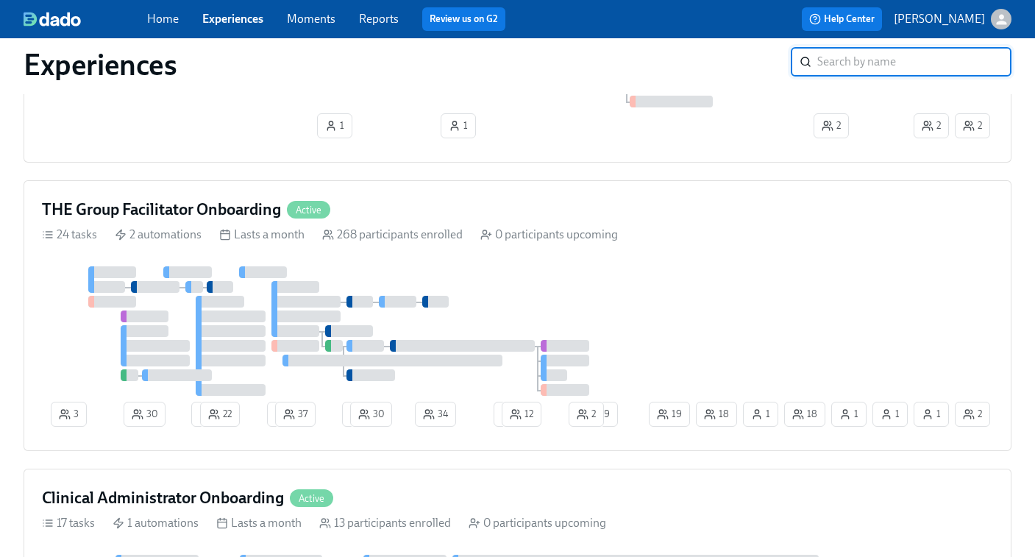
scroll to position [616, 0]
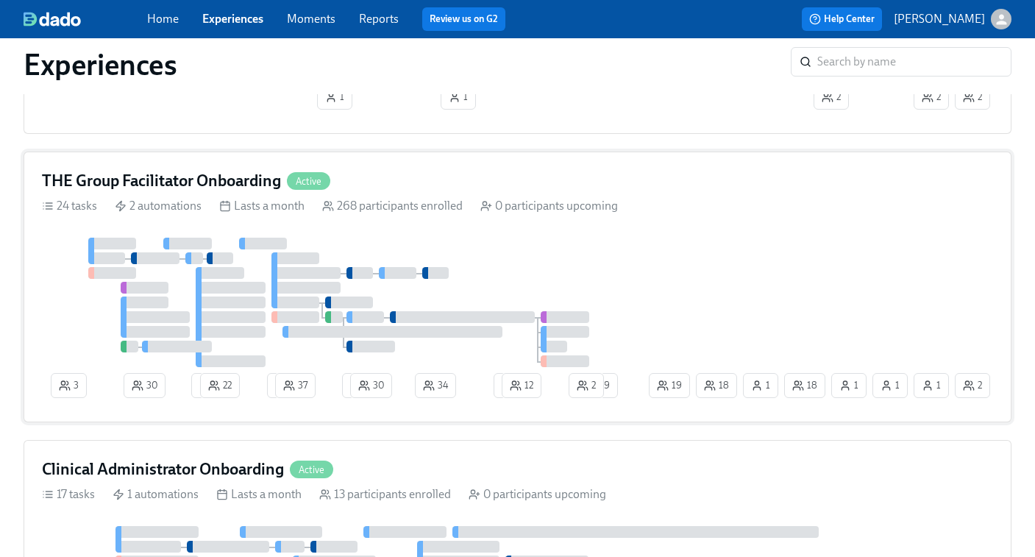
click at [688, 285] on div "3 30 4 22 2 37 1 30 34 1 12 18 1 18 1 1 19 1 29 2 2" at bounding box center [517, 321] width 951 height 166
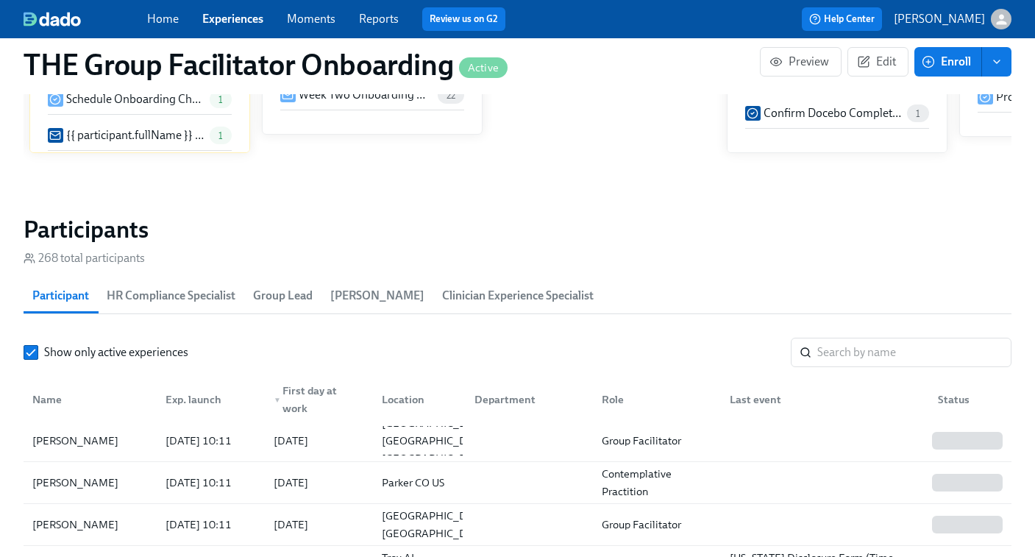
scroll to position [1201, 0]
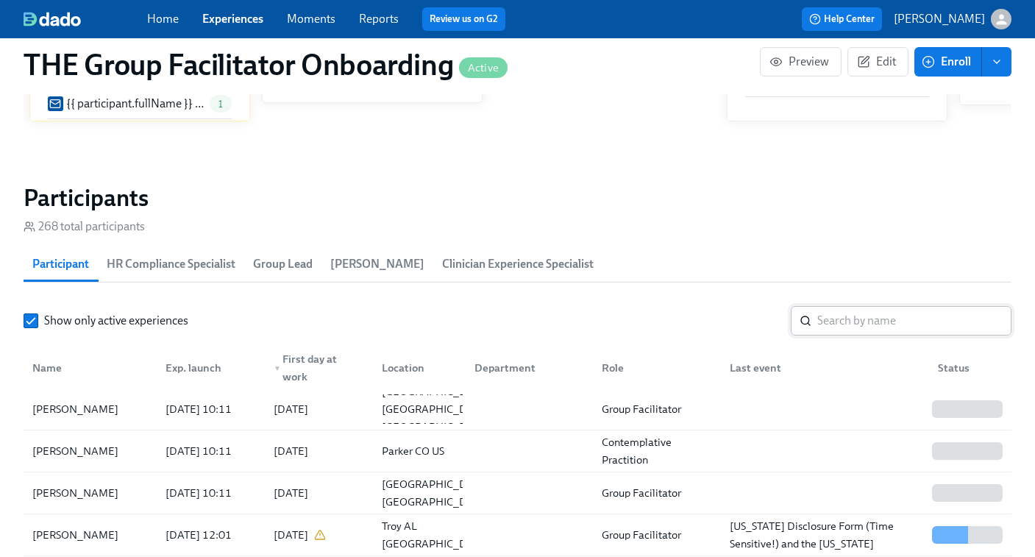
click at [825, 315] on input "search" at bounding box center [914, 320] width 194 height 29
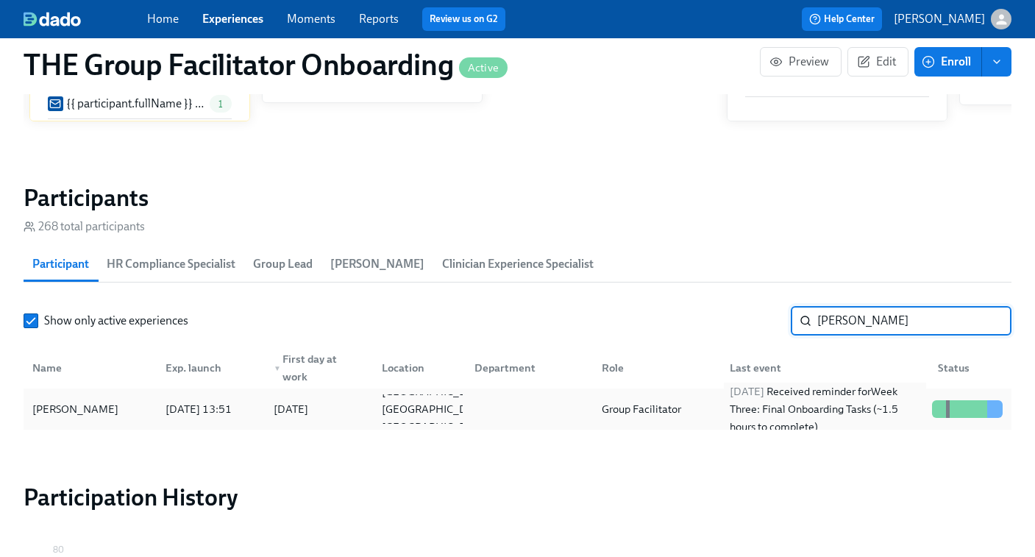
click at [782, 407] on div "2025/10/01 Received reminder for Week Three: Final Onboarding Tasks (~1.5 hours…" at bounding box center [825, 408] width 202 height 53
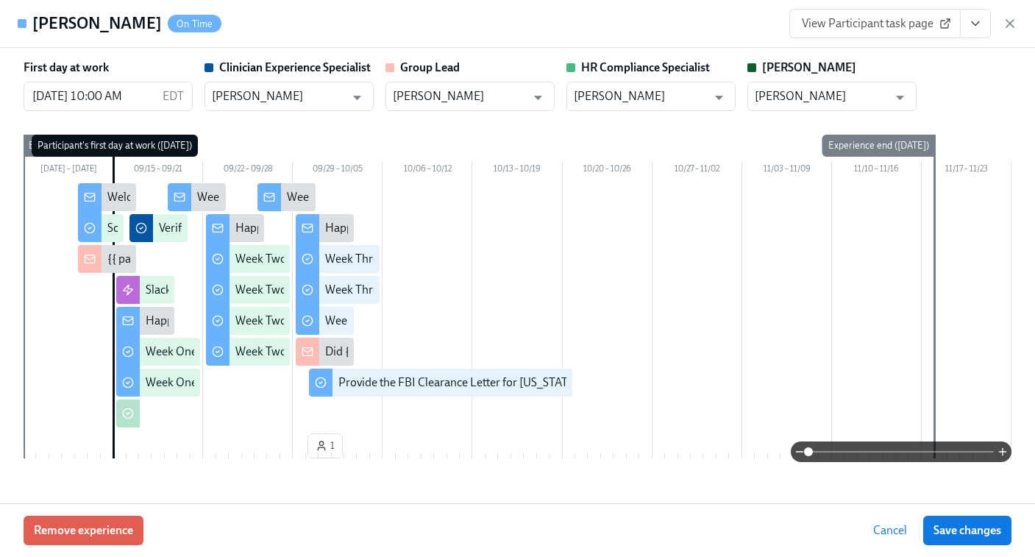
click at [837, 35] on link "View Participant task page" at bounding box center [874, 23] width 171 height 29
click at [1010, 28] on icon "button" at bounding box center [1009, 23] width 15 height 15
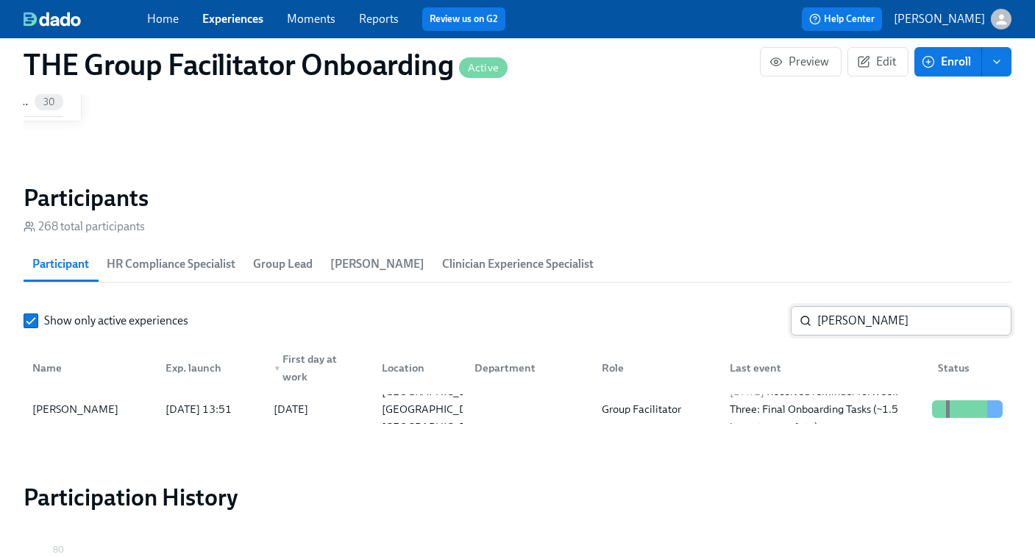
click at [849, 325] on input "ashley sm" at bounding box center [914, 320] width 194 height 29
paste input "Catherine "Katie" Briggs"
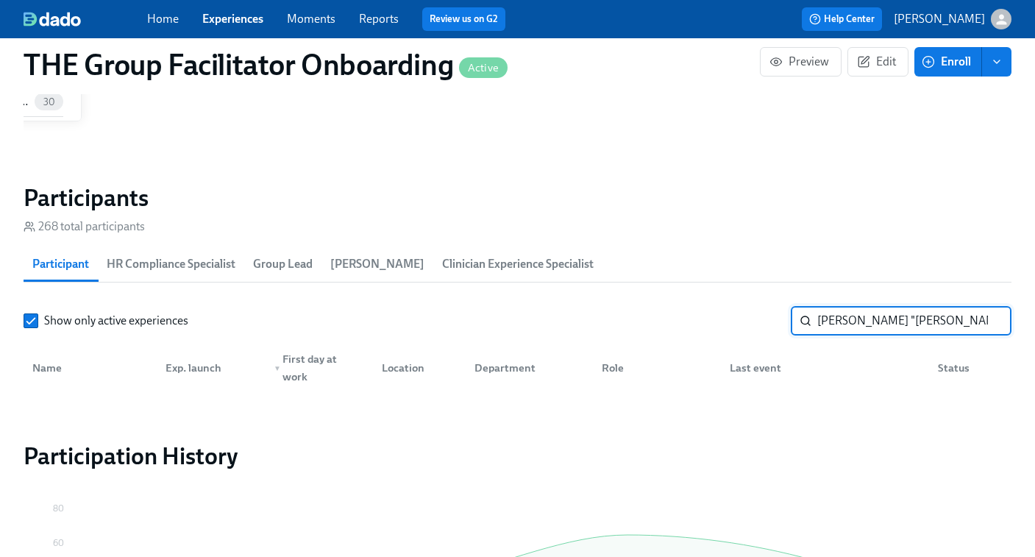
drag, startPoint x: 904, startPoint y: 313, endPoint x: 610, endPoint y: 312, distance: 293.4
click at [610, 312] on div "Show only active experiences Catherine "Katie" Briggs ​" at bounding box center [518, 320] width 988 height 29
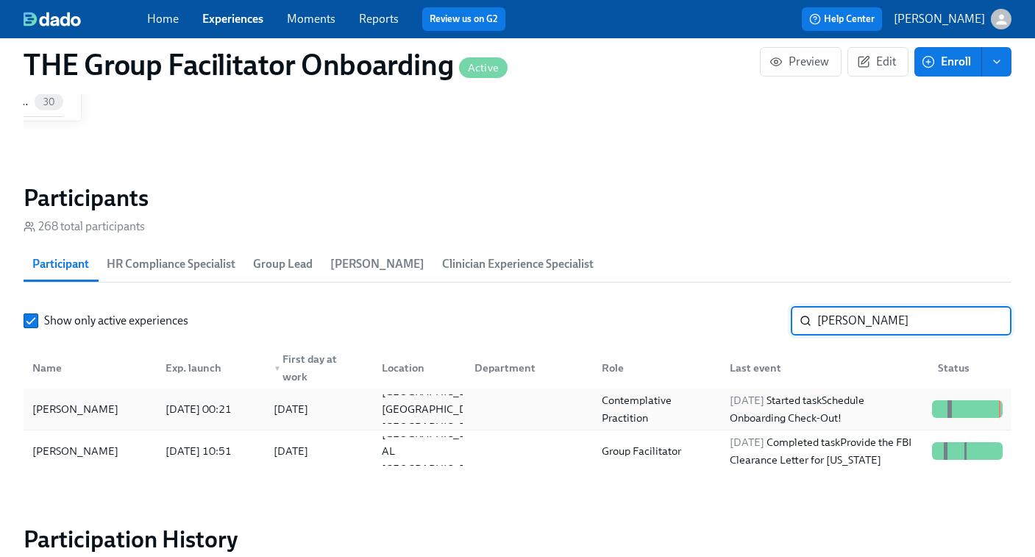
type input "Briggs"
click at [706, 408] on div "Contemplative Practition" at bounding box center [656, 408] width 121 height 35
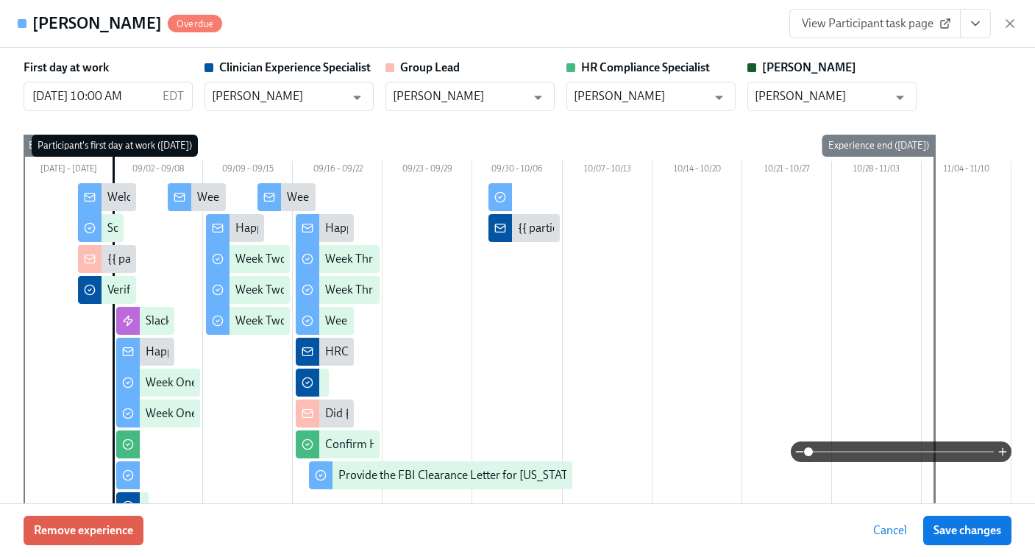
click at [899, 24] on span "View Participant task page" at bounding box center [875, 23] width 146 height 15
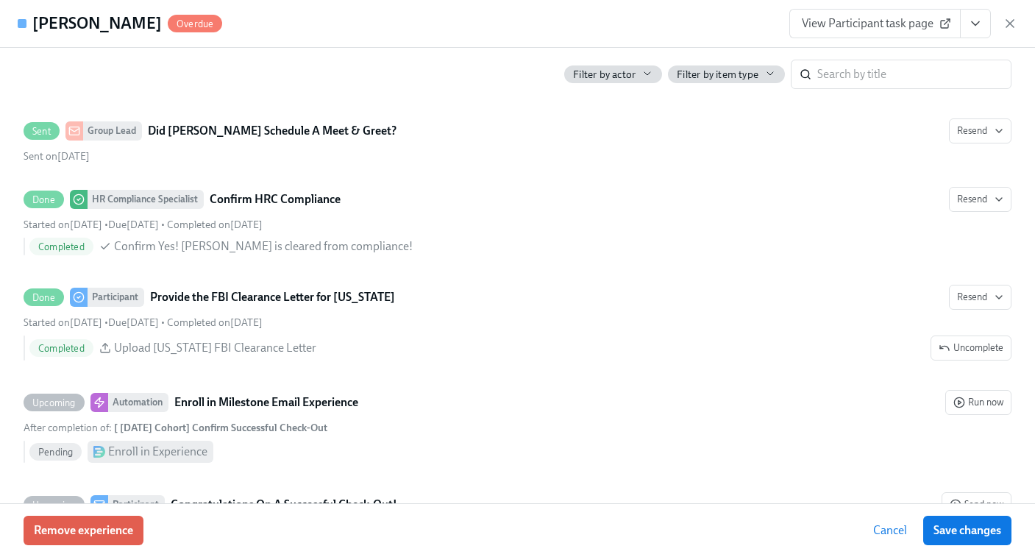
scroll to position [3530, 0]
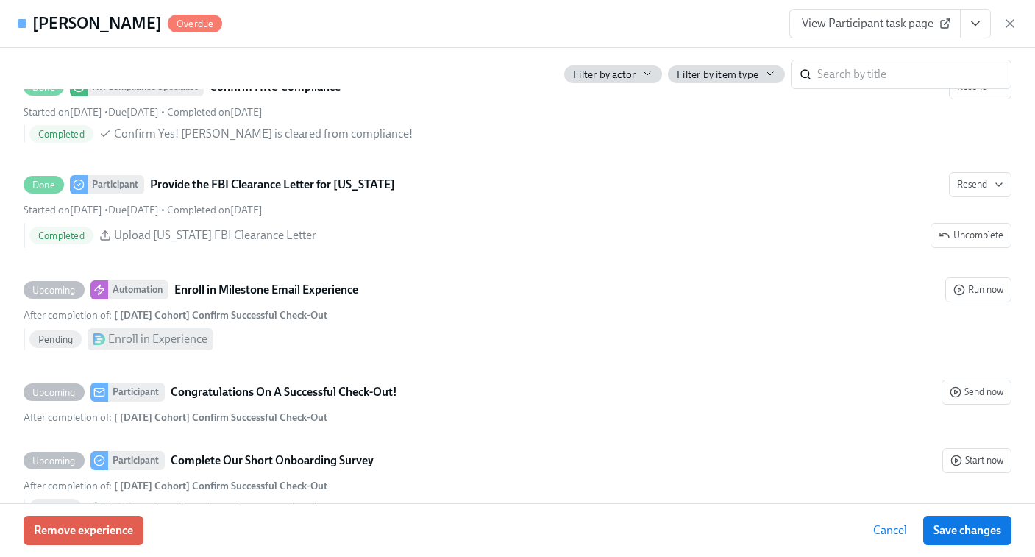
click at [979, 35] on button "View task page" at bounding box center [975, 23] width 31 height 29
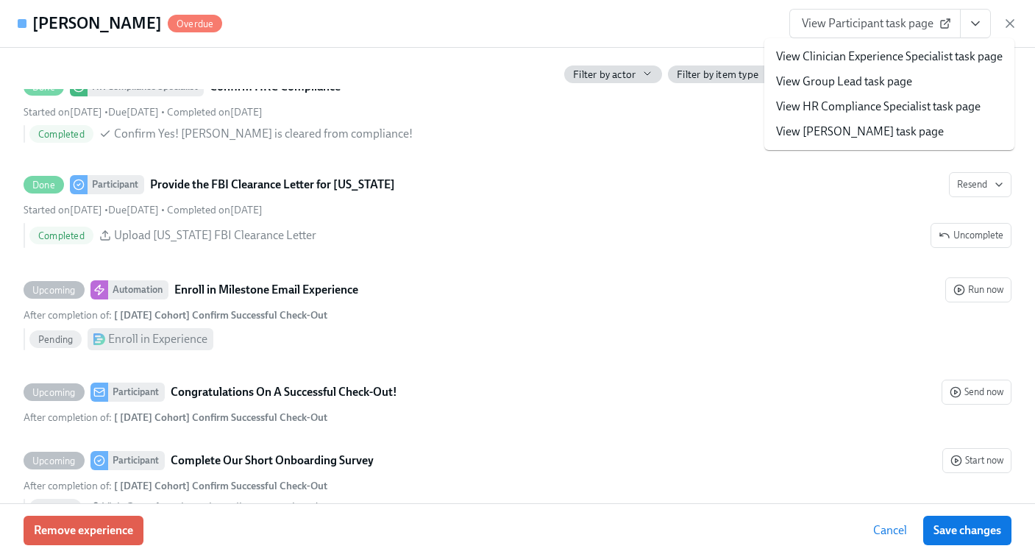
click at [888, 111] on link "View HR Compliance Specialist task page" at bounding box center [878, 107] width 204 height 16
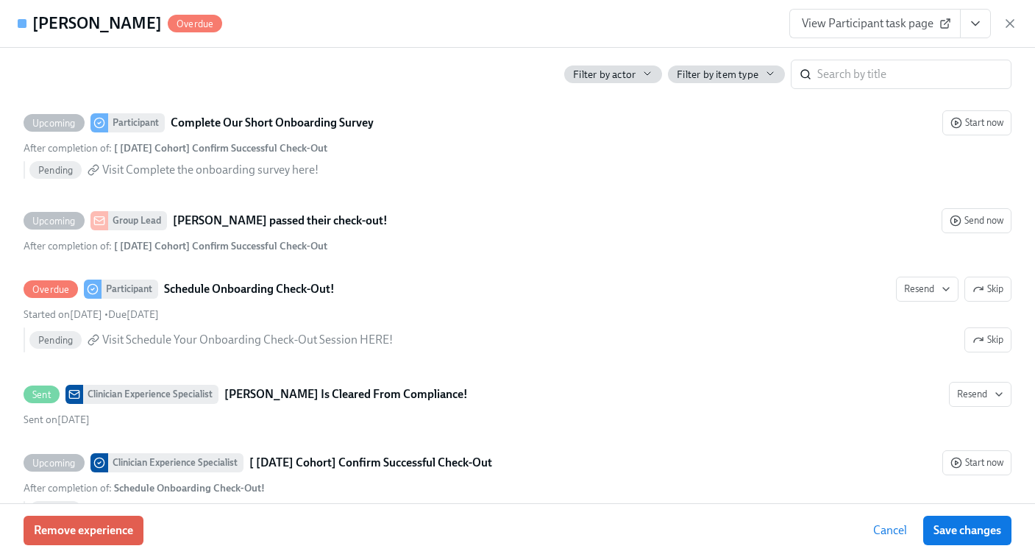
scroll to position [3899, 0]
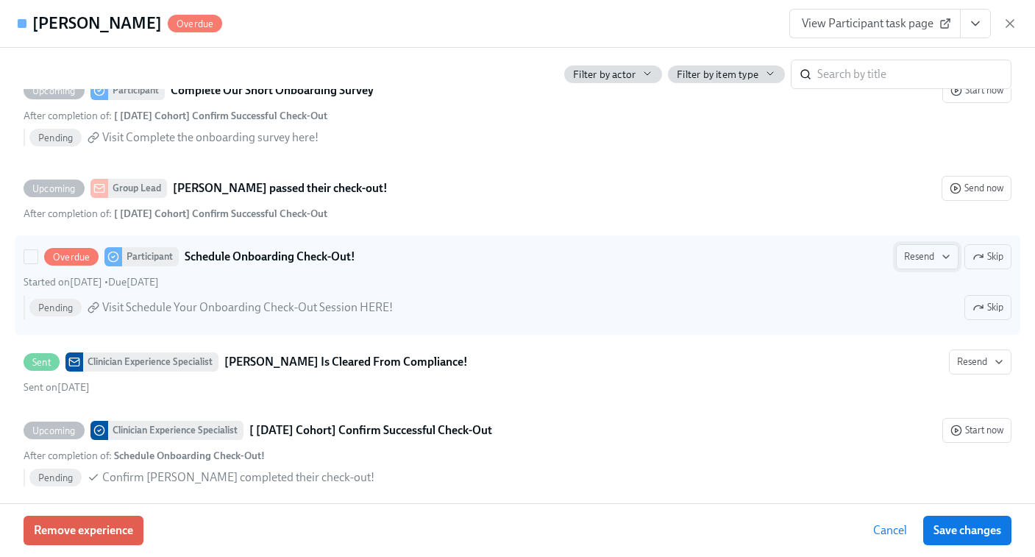
click at [944, 259] on icon "button" at bounding box center [946, 257] width 12 height 12
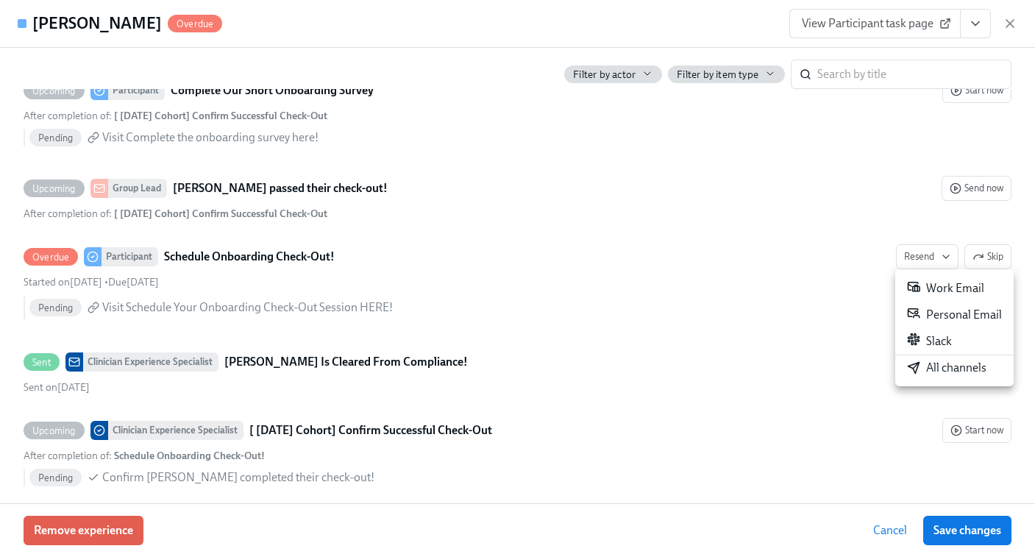
click at [938, 368] on div "All channels" at bounding box center [946, 368] width 79 height 16
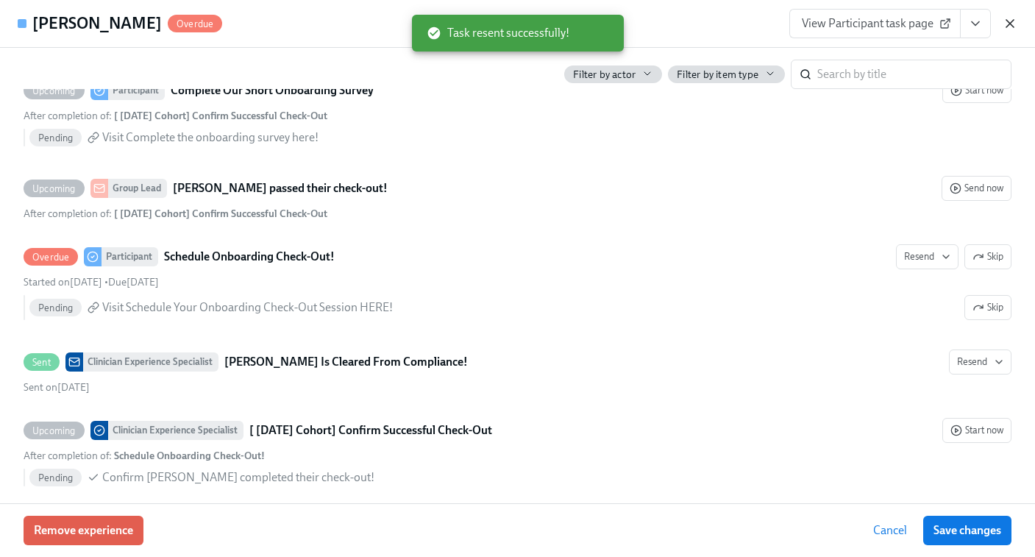
click at [1006, 21] on icon "button" at bounding box center [1009, 23] width 15 height 15
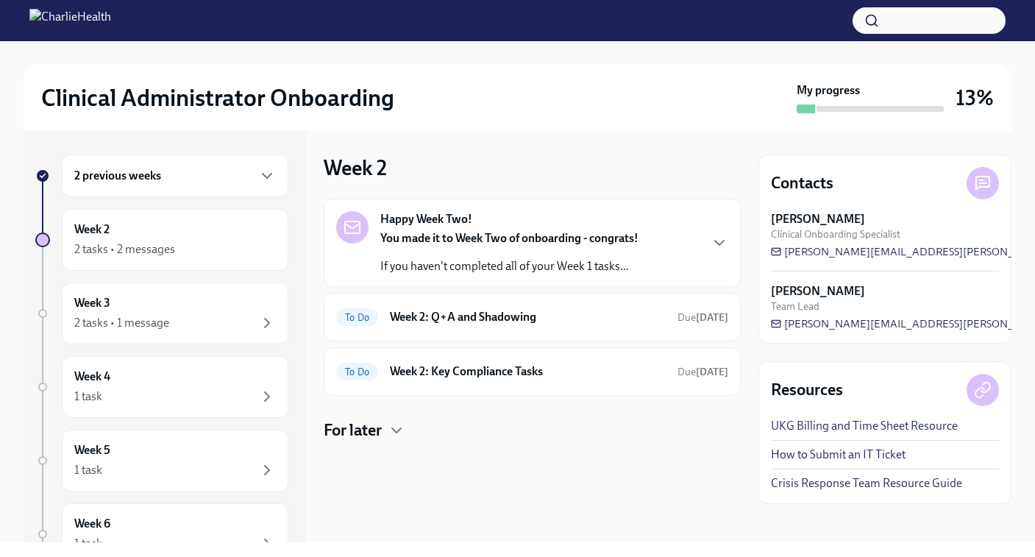
click at [145, 174] on h6 "2 previous weeks" at bounding box center [117, 176] width 87 height 16
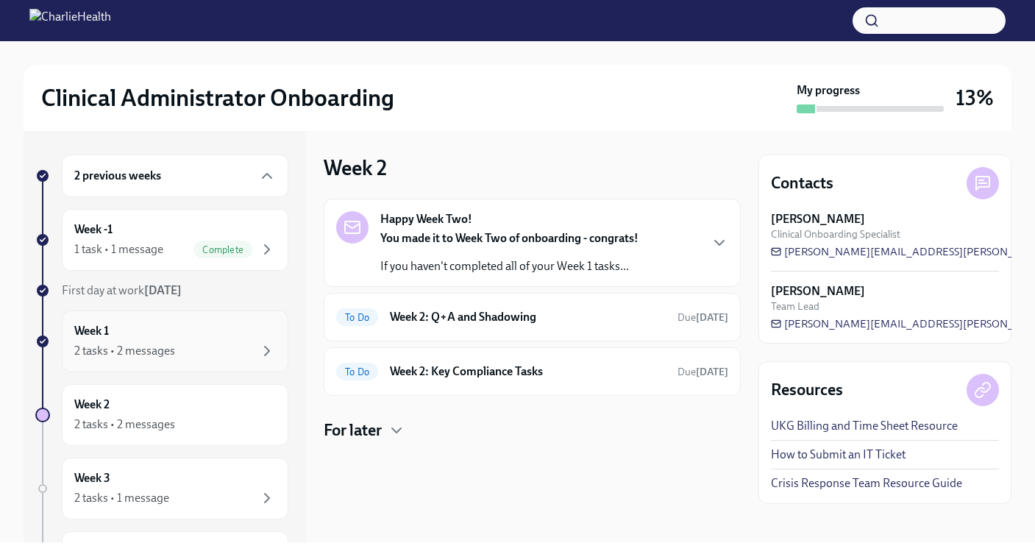
click at [137, 328] on div "Week 1 2 tasks • 2 messages" at bounding box center [174, 341] width 201 height 37
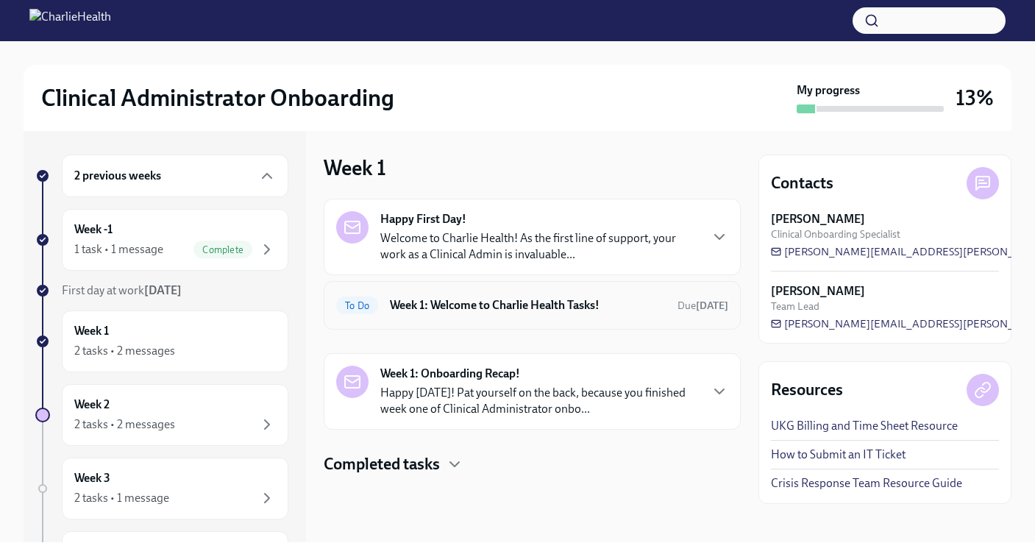
click at [424, 303] on h6 "Week 1: Welcome to Charlie Health Tasks!" at bounding box center [528, 305] width 276 height 16
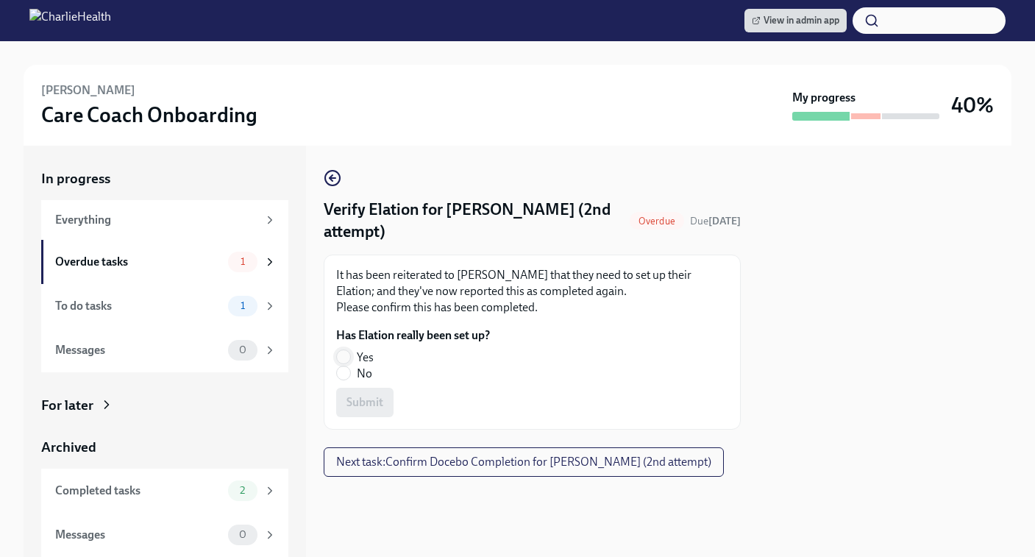
click at [343, 353] on input "Yes" at bounding box center [343, 356] width 13 height 13
radio input "true"
click at [369, 413] on button "Submit" at bounding box center [364, 402] width 57 height 29
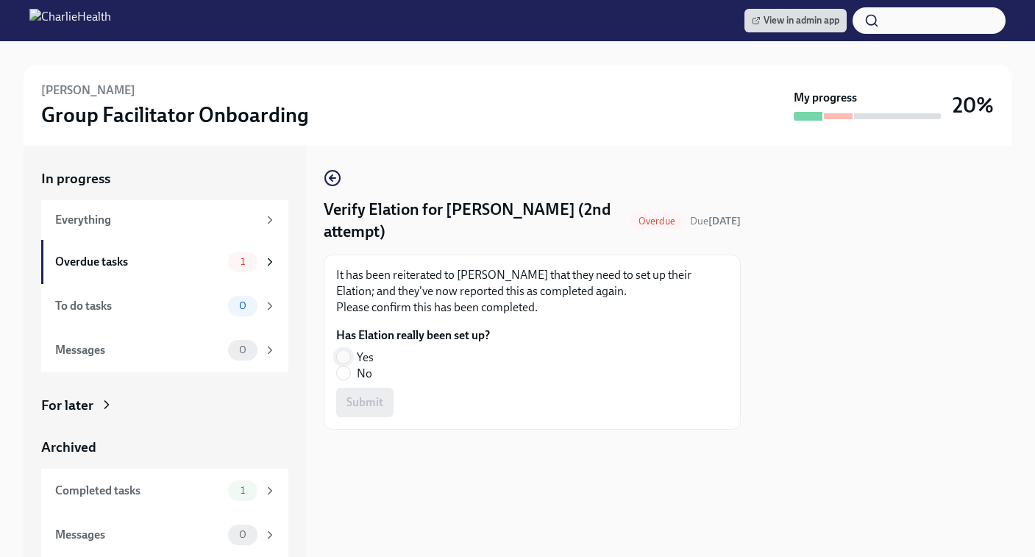
click at [344, 358] on input "Yes" at bounding box center [343, 356] width 13 height 13
radio input "true"
click at [367, 413] on button "Submit" at bounding box center [364, 402] width 57 height 29
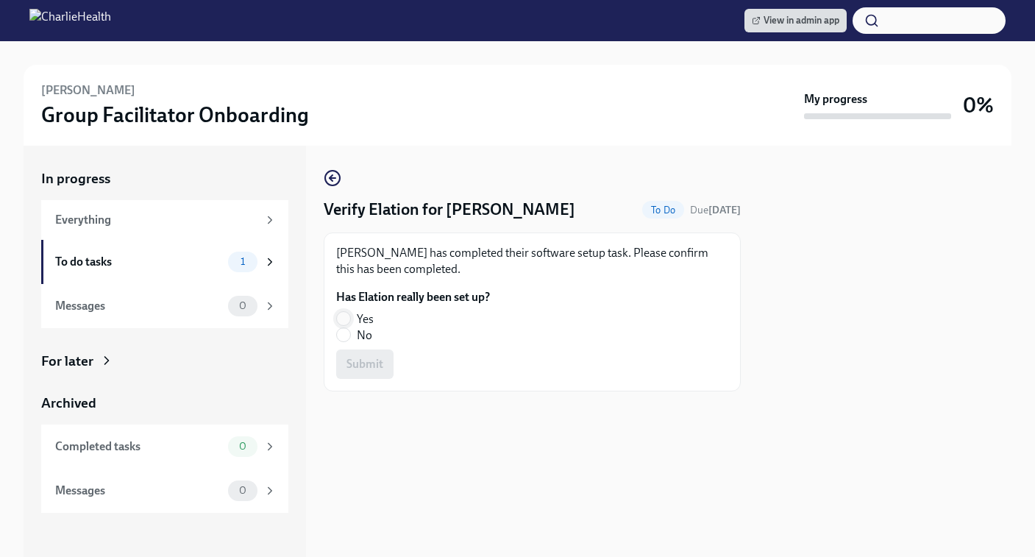
click at [342, 316] on input "Yes" at bounding box center [343, 318] width 13 height 13
radio input "true"
click at [375, 371] on span "Submit" at bounding box center [364, 364] width 37 height 15
click at [348, 319] on input "Yes" at bounding box center [343, 318] width 13 height 13
radio input "true"
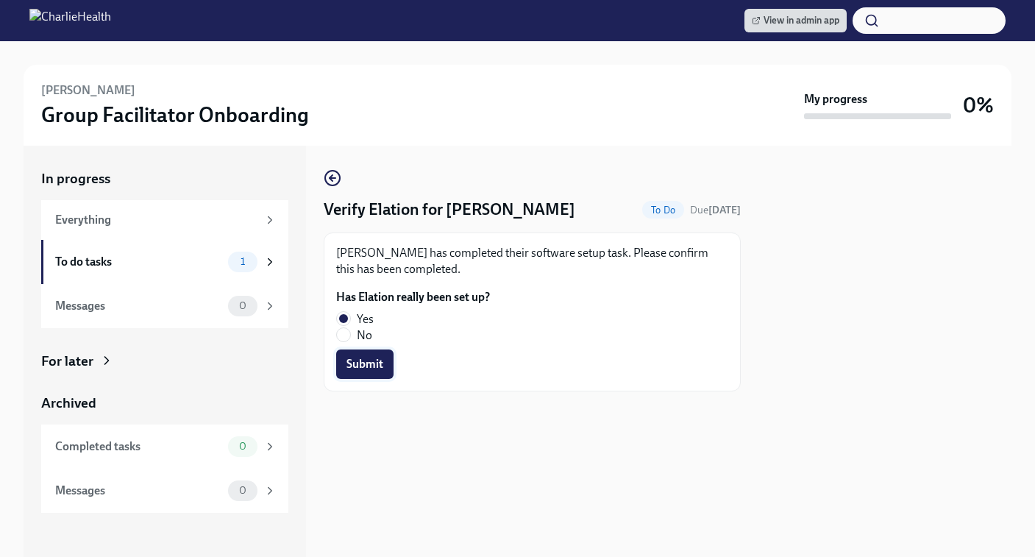
click at [358, 363] on span "Submit" at bounding box center [364, 364] width 37 height 15
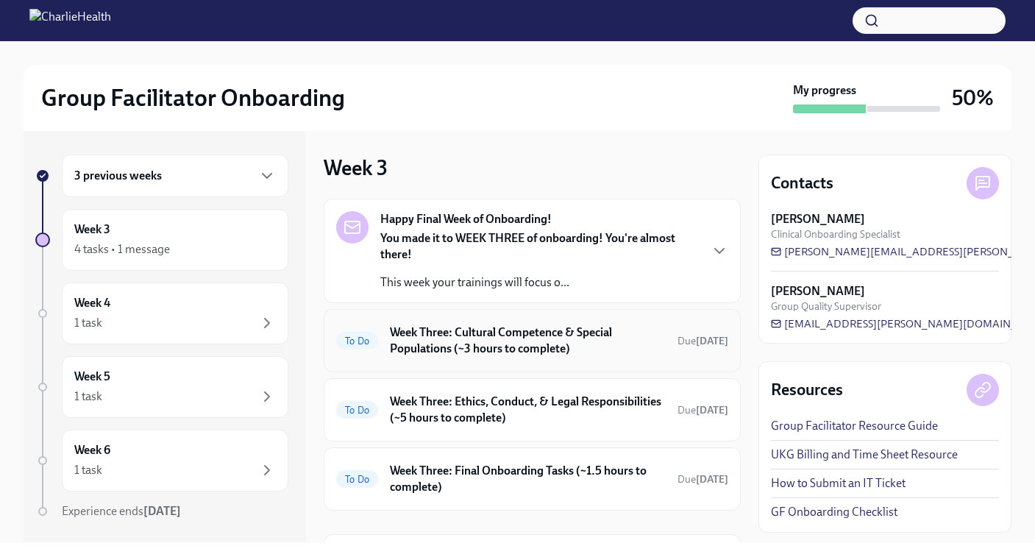
click at [499, 342] on h6 "Week Three: Cultural Competence & Special Populations (~3 hours to complete)" at bounding box center [528, 340] width 276 height 32
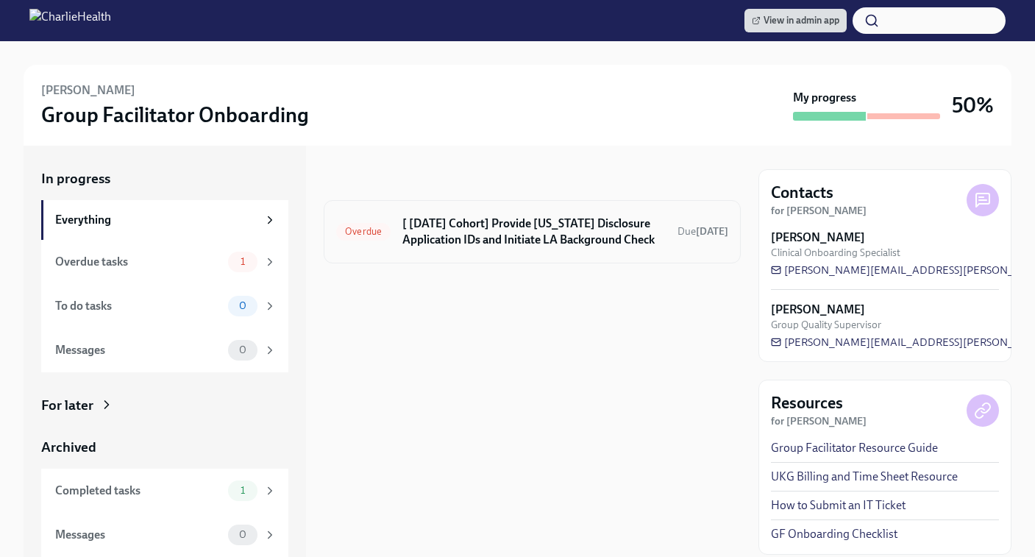
click at [552, 224] on h6 "[ [DATE] Cohort] Provide [US_STATE] Disclosure Application IDs and Initiate LA …" at bounding box center [533, 231] width 263 height 32
